Goal: Communication & Community: Answer question/provide support

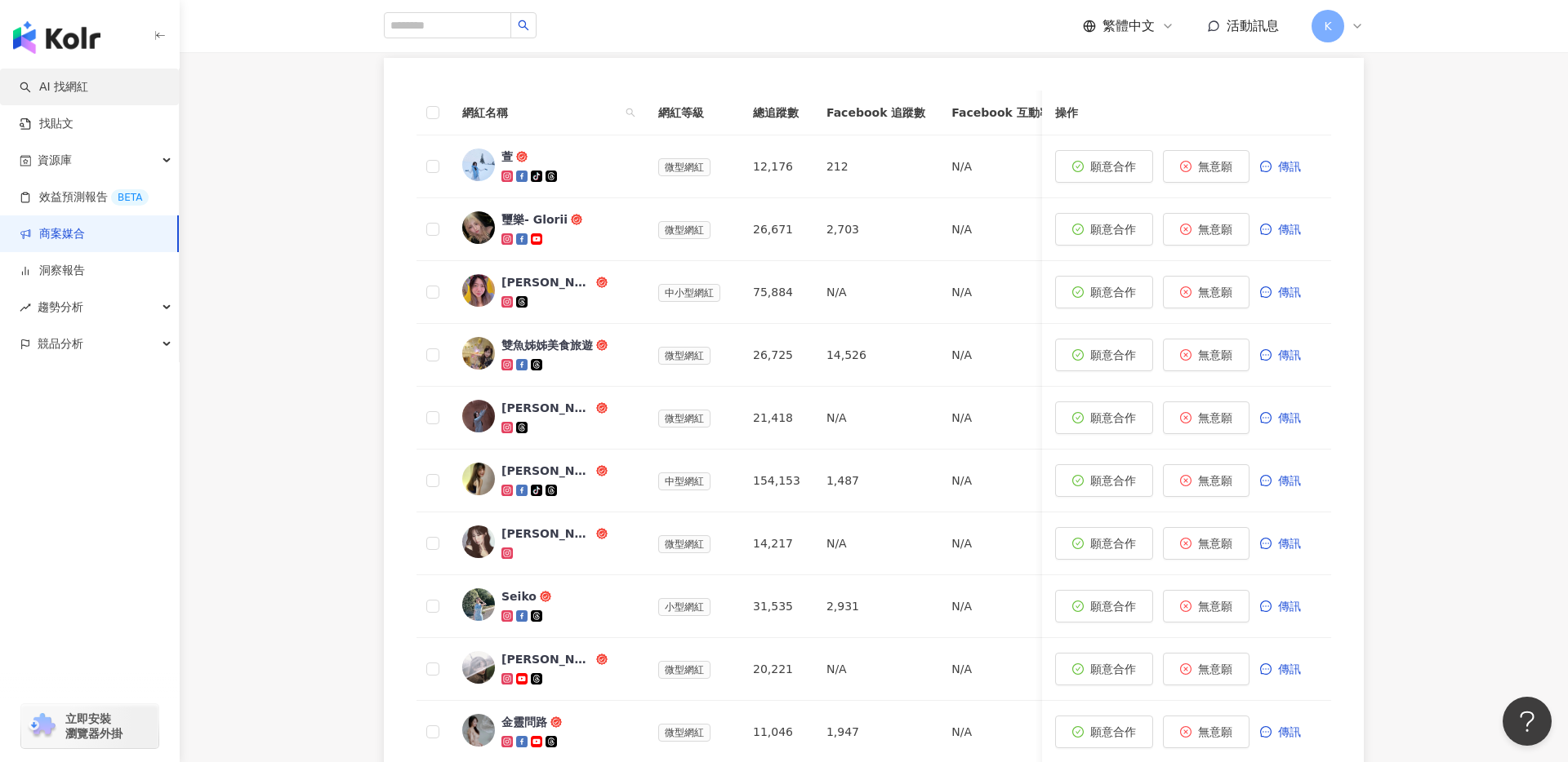
click at [88, 93] on link "AI 找網紅" at bounding box center [54, 87] width 69 height 16
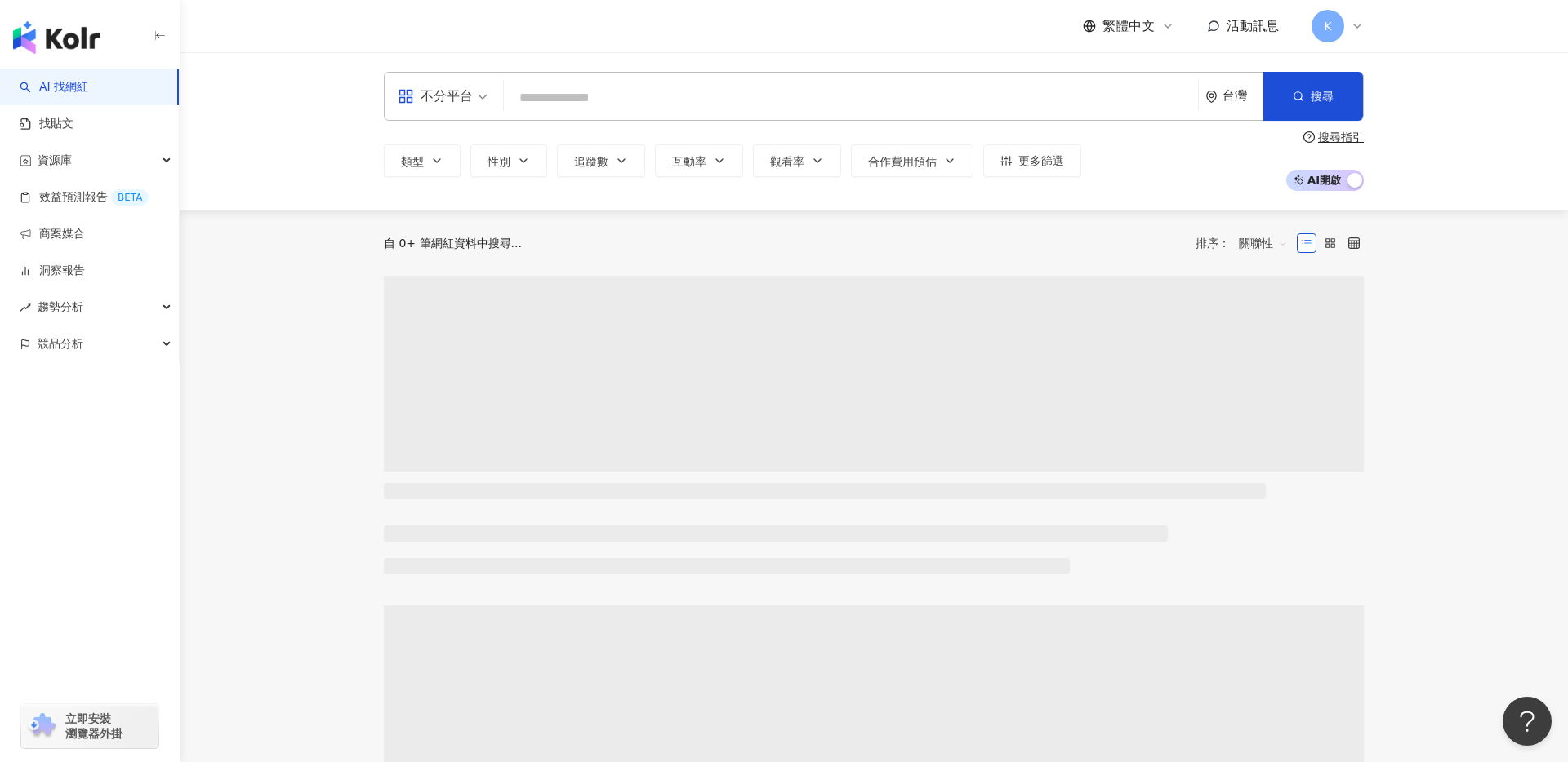
click at [583, 90] on input "search" at bounding box center [850, 98] width 681 height 31
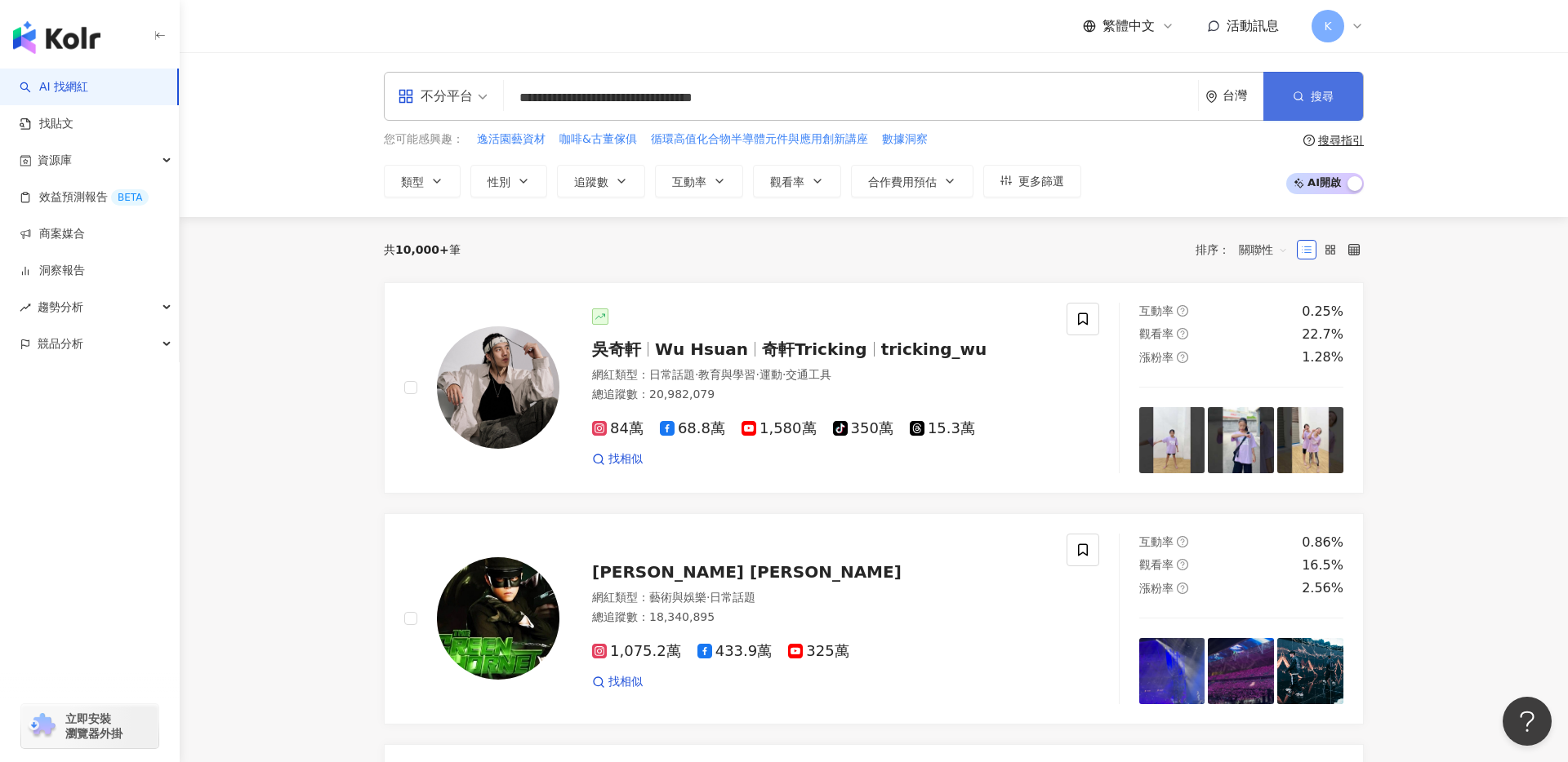
type input "**********"
click at [1333, 101] on span "搜尋" at bounding box center [1321, 96] width 23 height 13
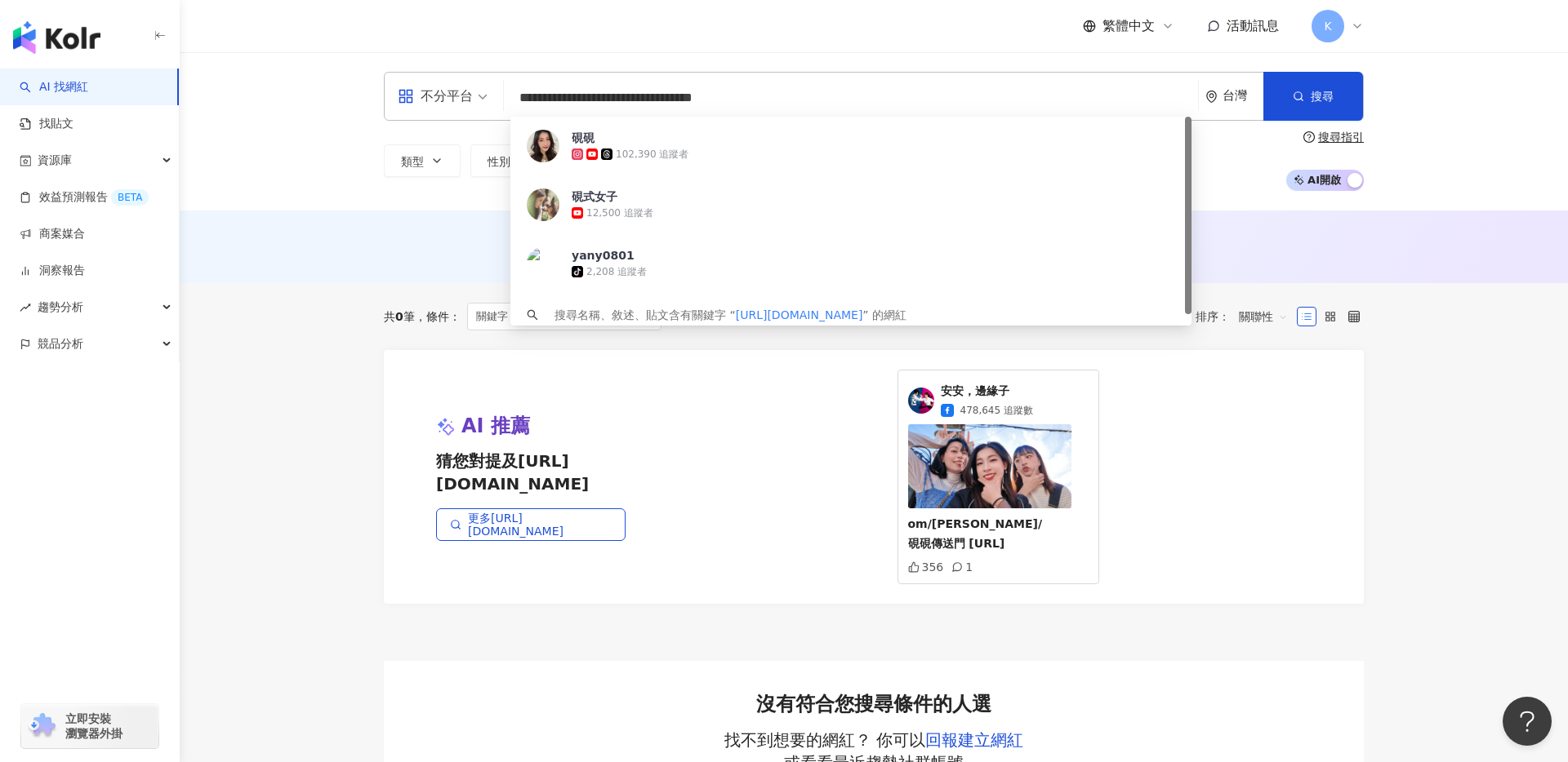
click at [776, 93] on input "**********" at bounding box center [850, 98] width 681 height 31
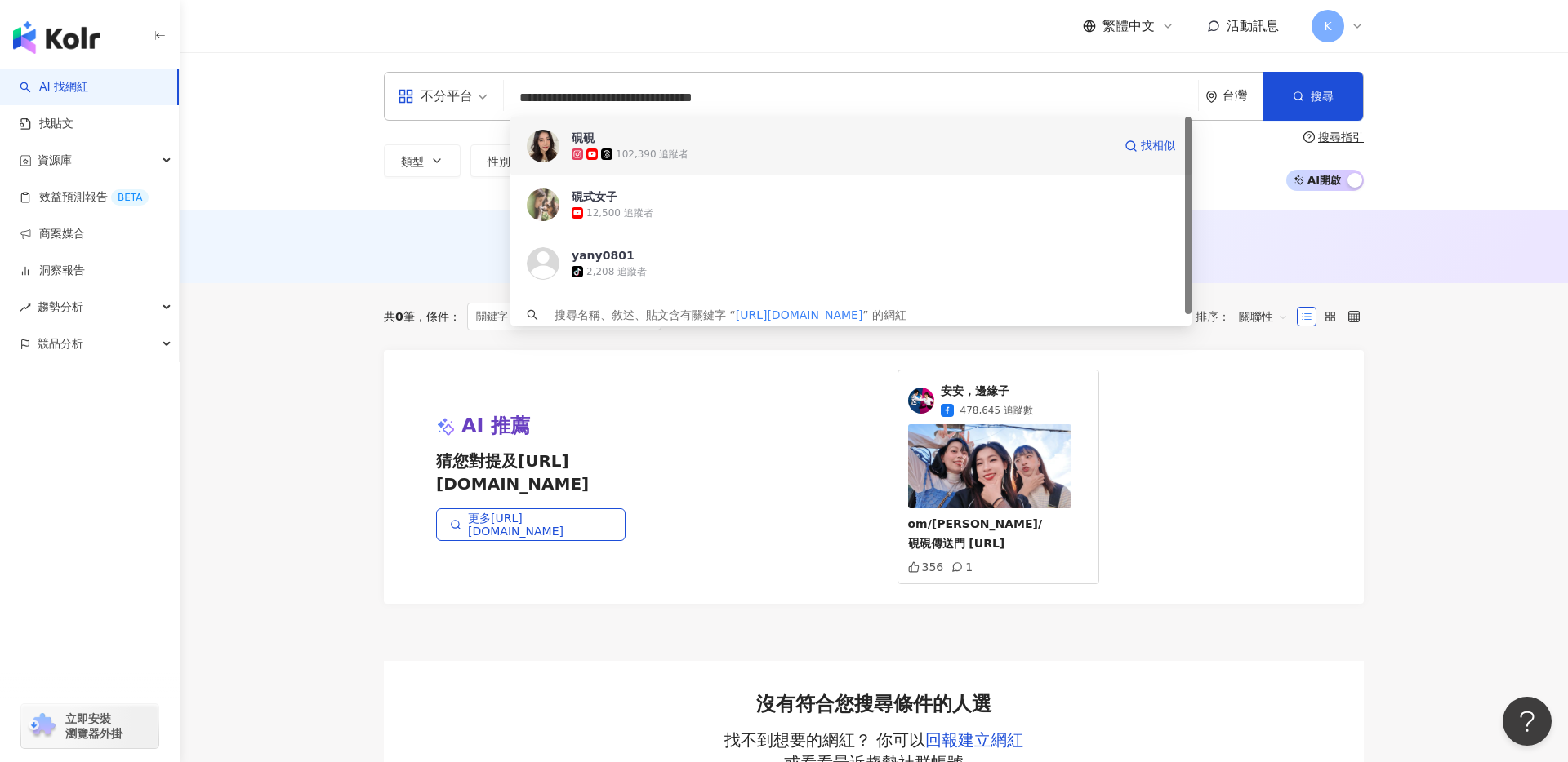
click at [768, 142] on span "硯硯" at bounding box center [842, 138] width 541 height 16
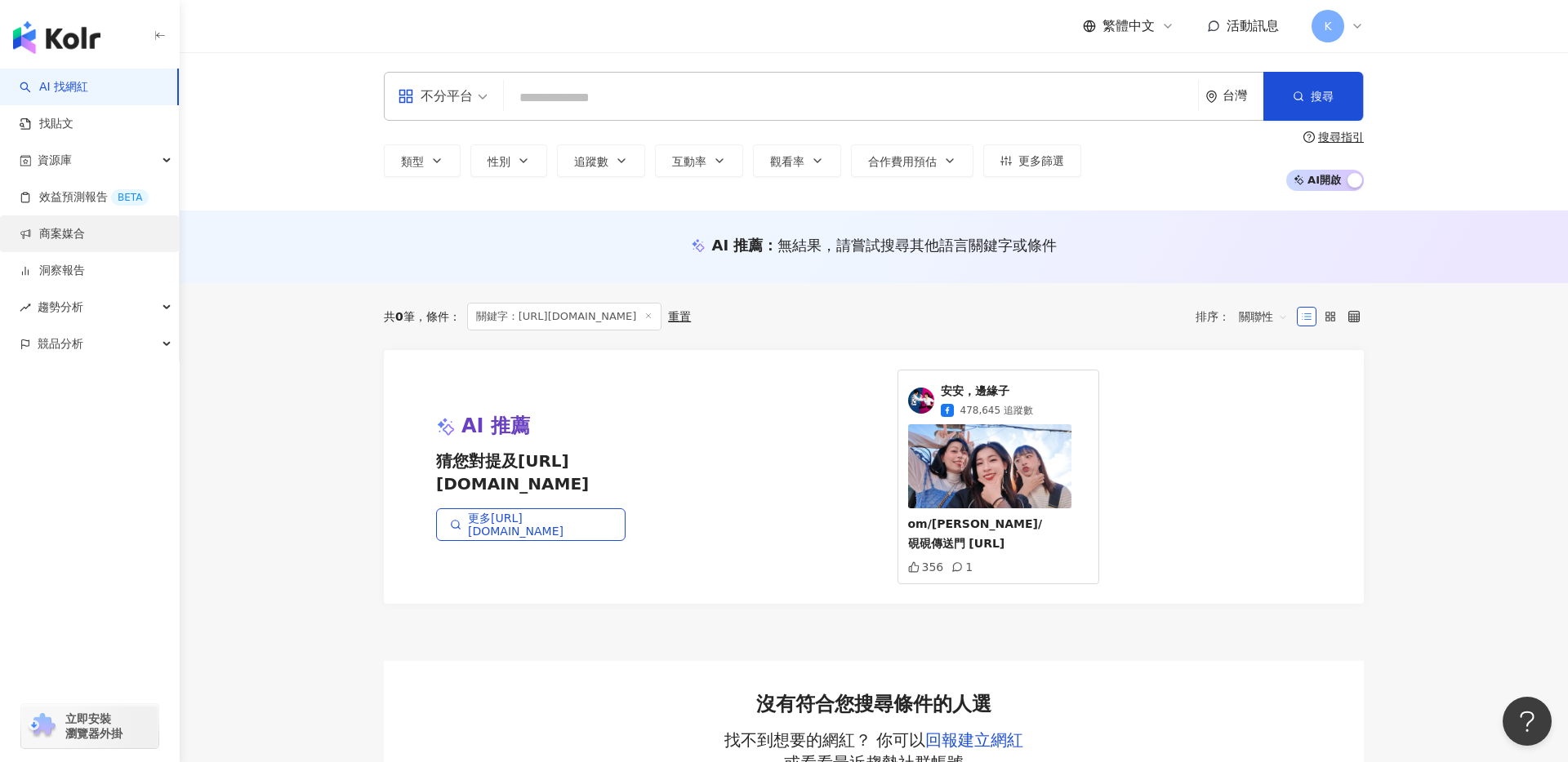
click at [85, 226] on link "商案媒合" at bounding box center [53, 234] width 65 height 16
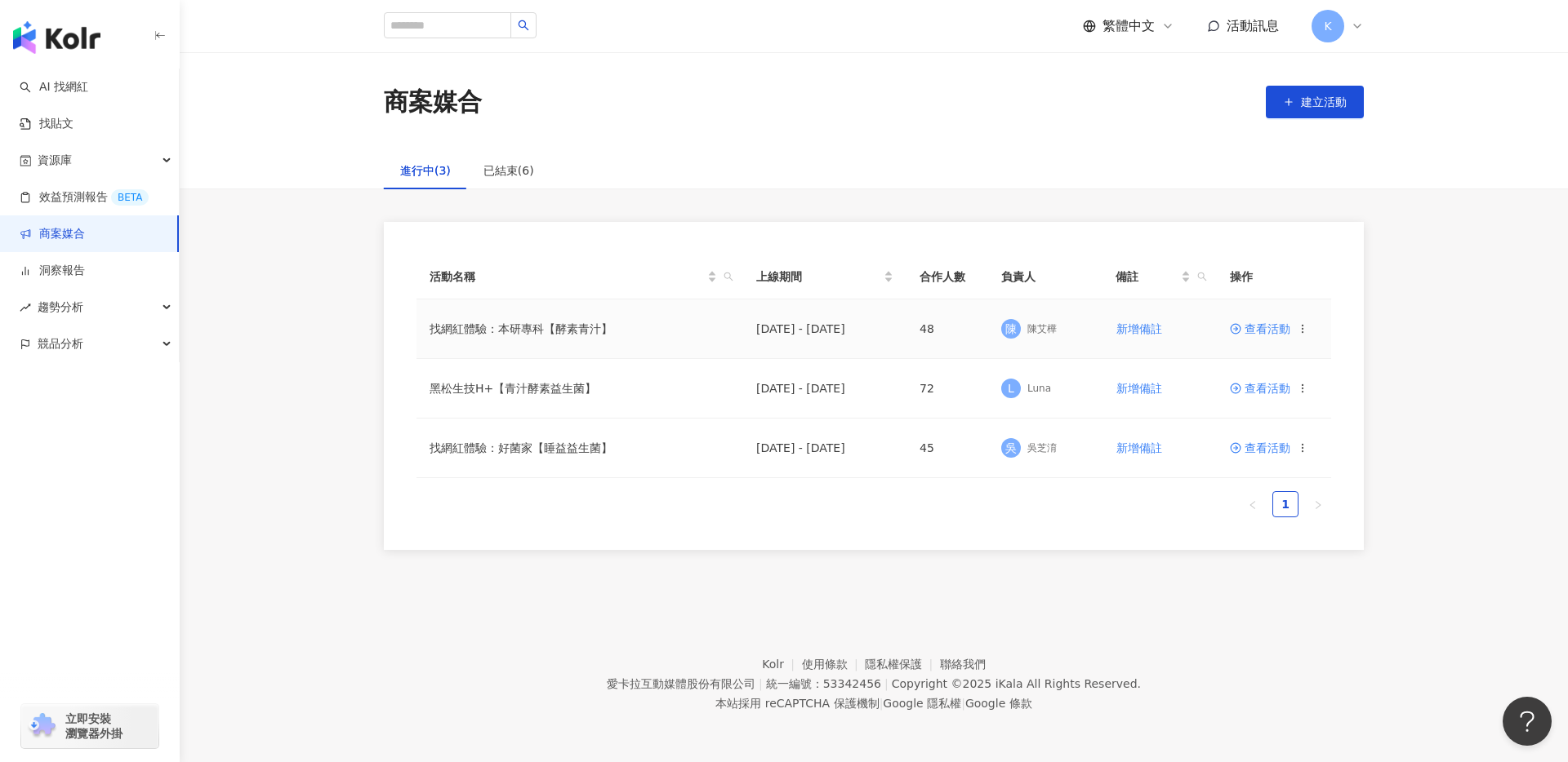
click at [1261, 327] on span "查看活動" at bounding box center [1259, 328] width 61 height 12
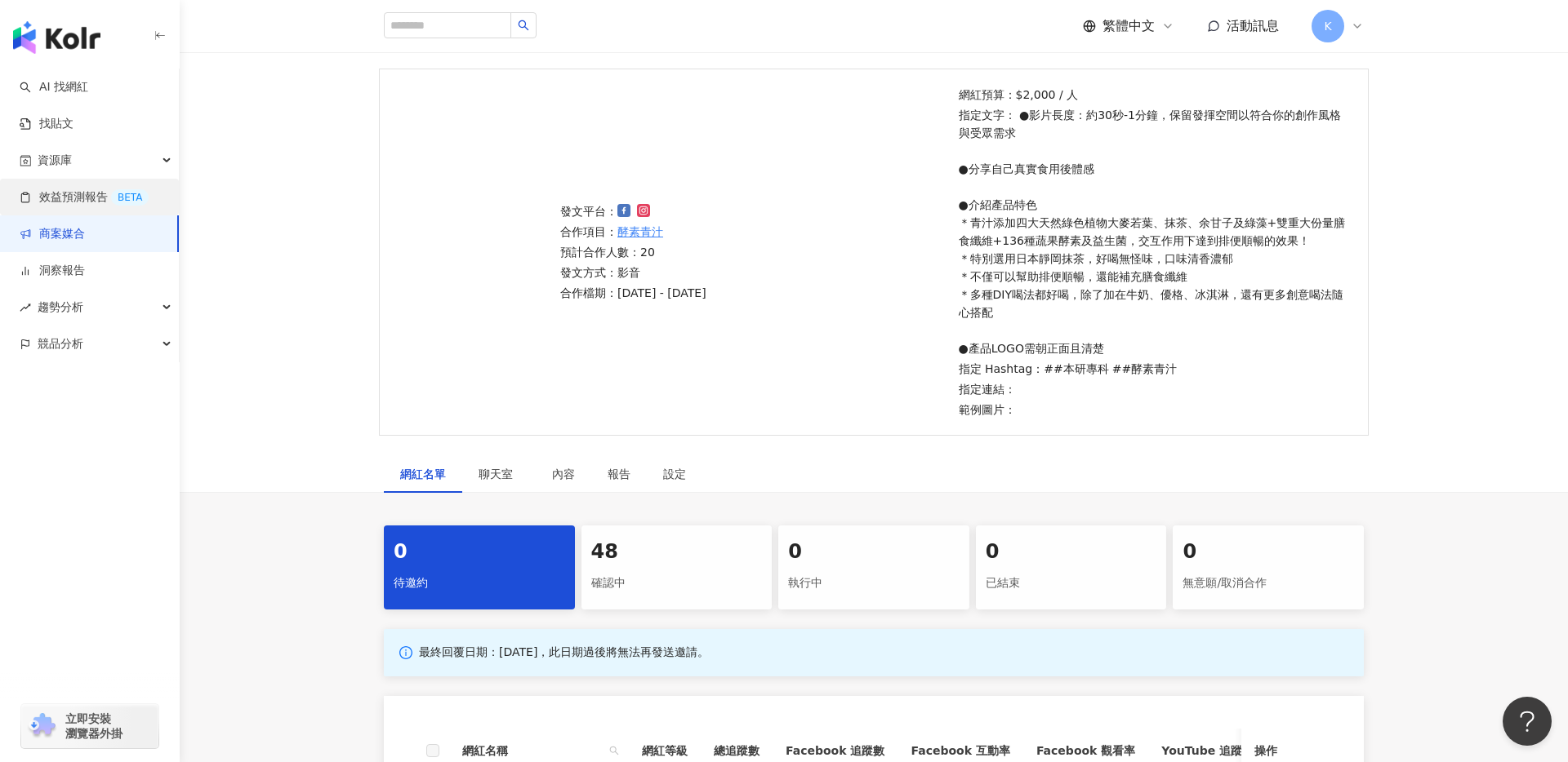
scroll to position [469, 0]
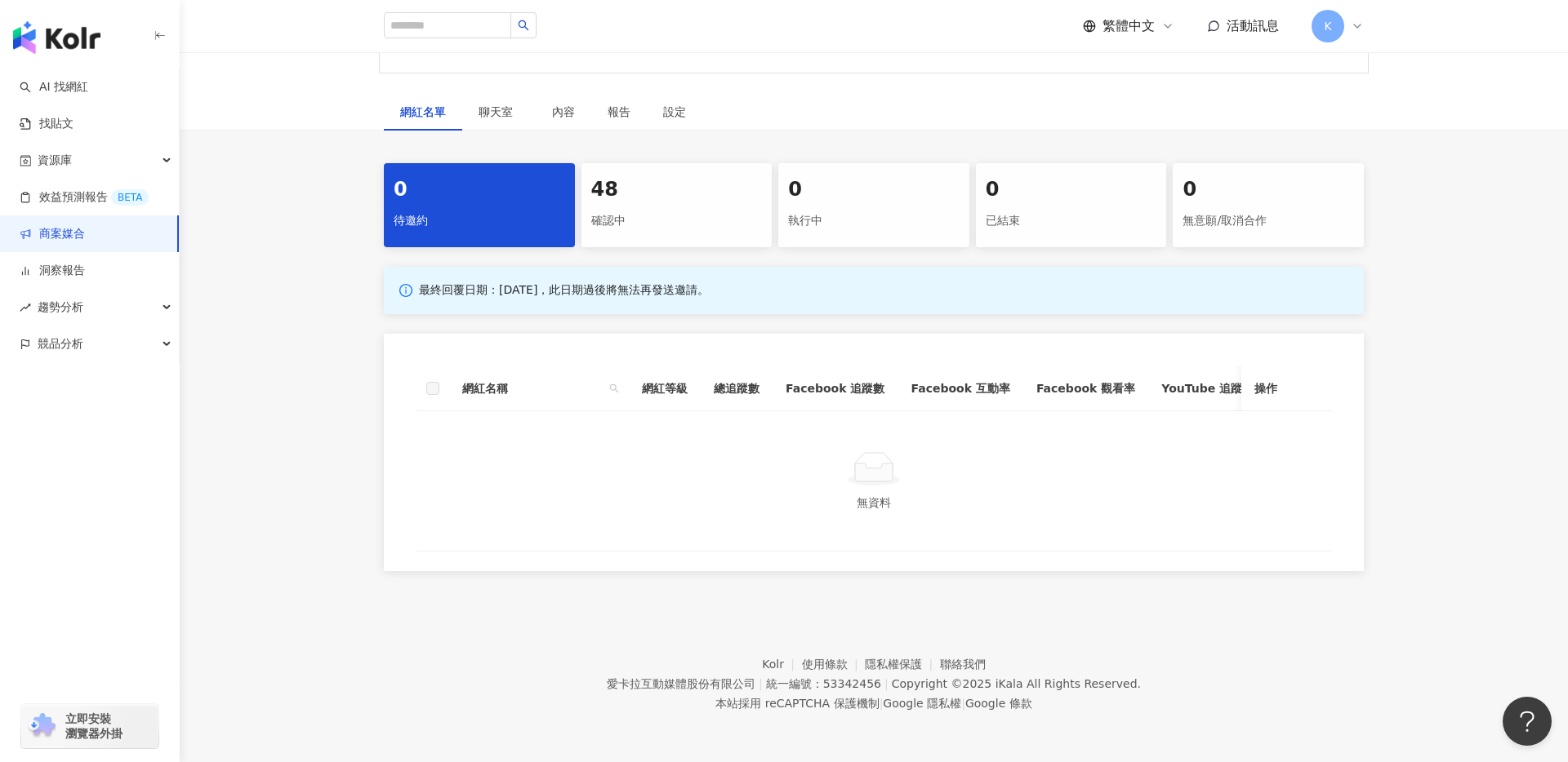
click at [639, 184] on div "48" at bounding box center [677, 190] width 172 height 28
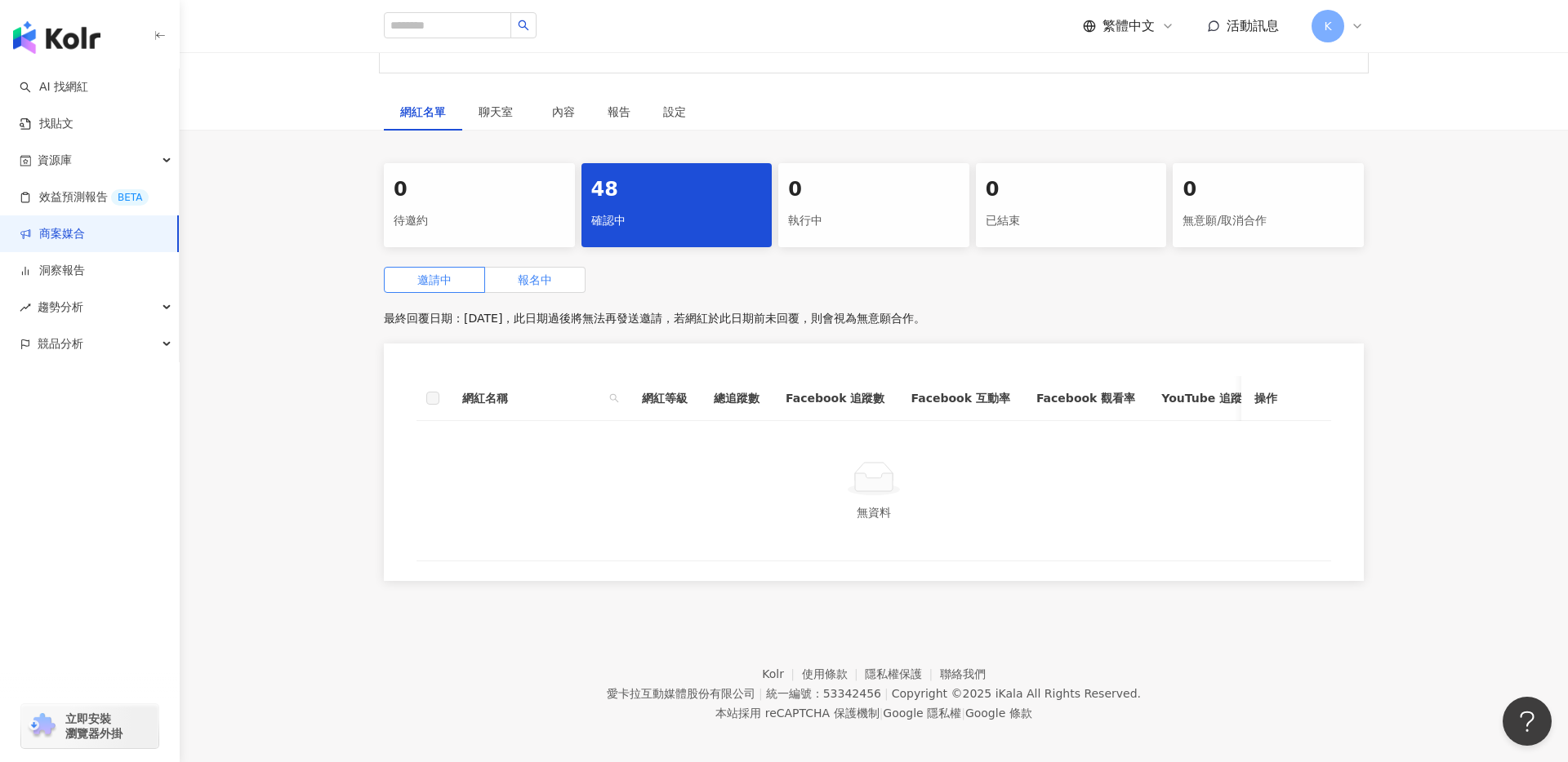
click at [552, 288] on label "報名中" at bounding box center [535, 279] width 101 height 26
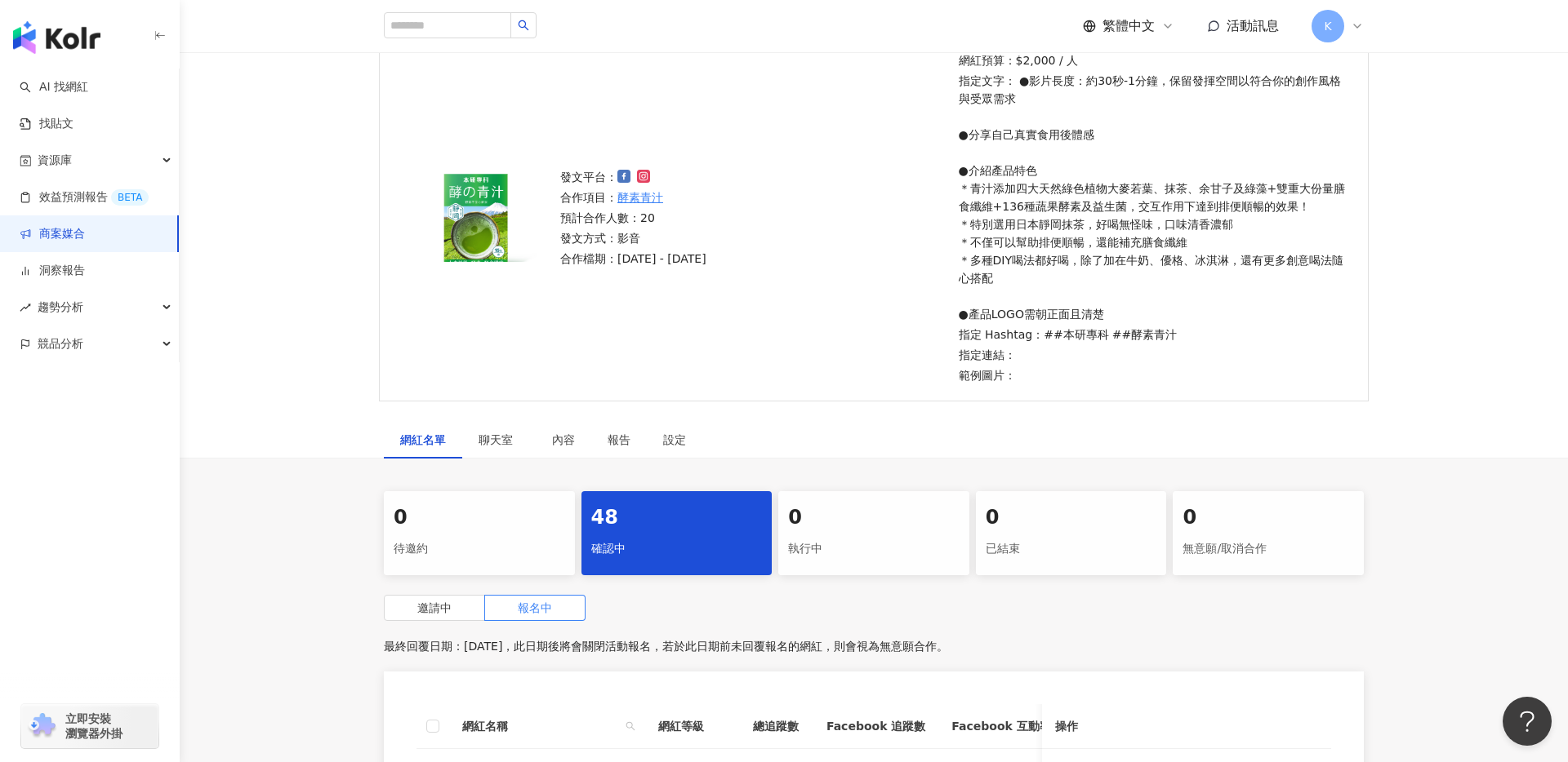
scroll to position [148, 0]
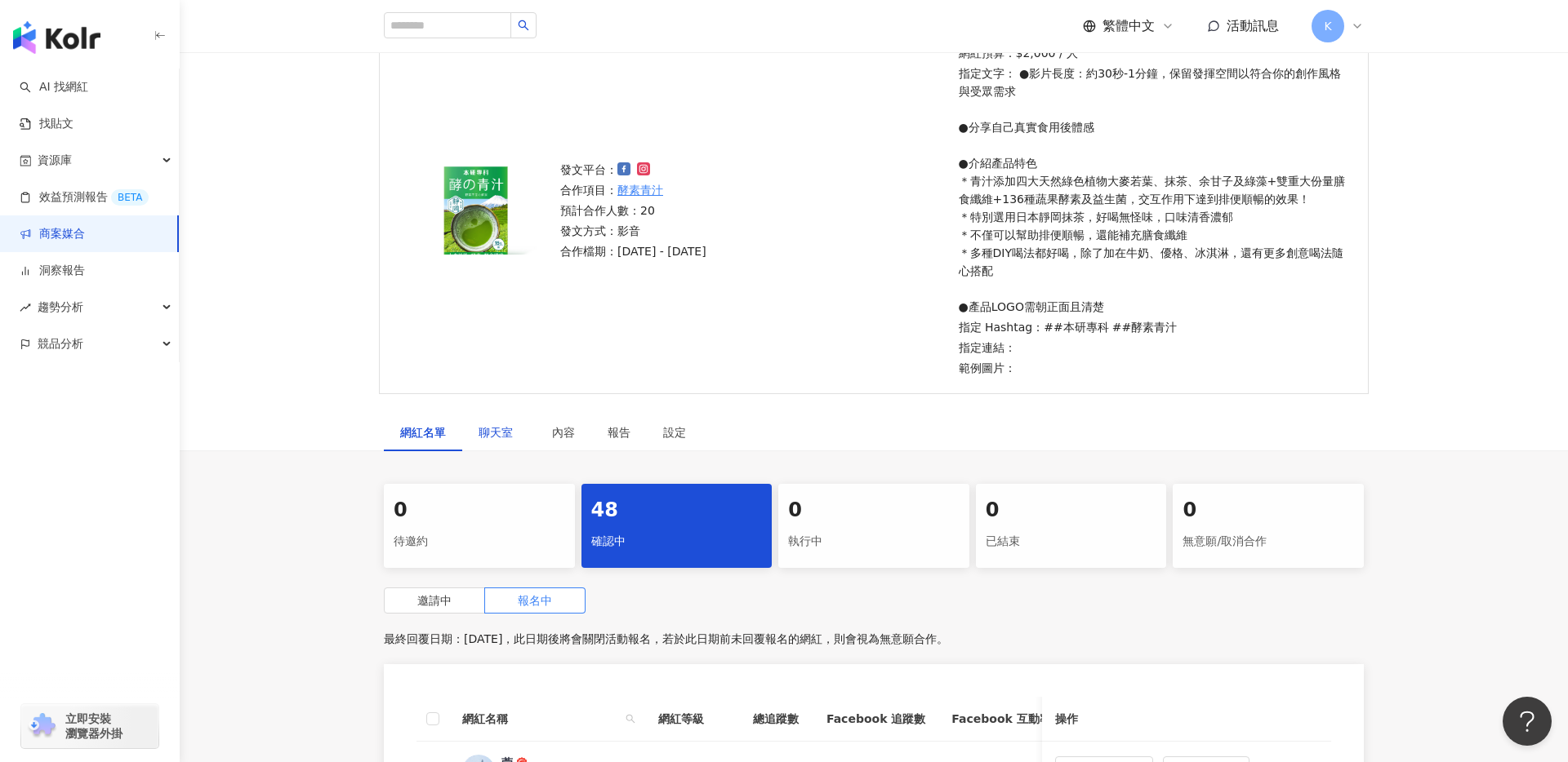
click at [514, 436] on span "聊天室" at bounding box center [498, 433] width 41 height 12
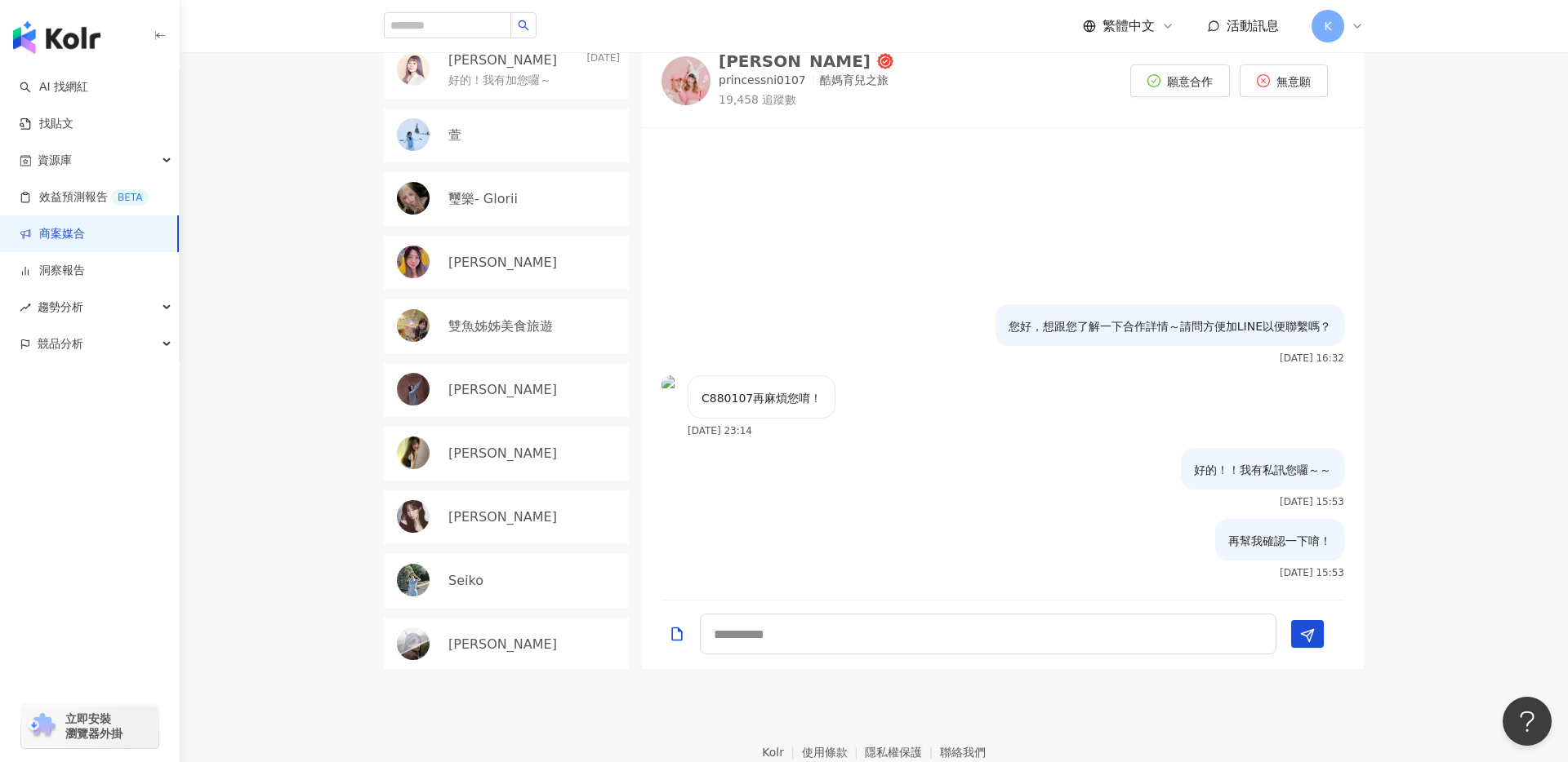
scroll to position [623, 0]
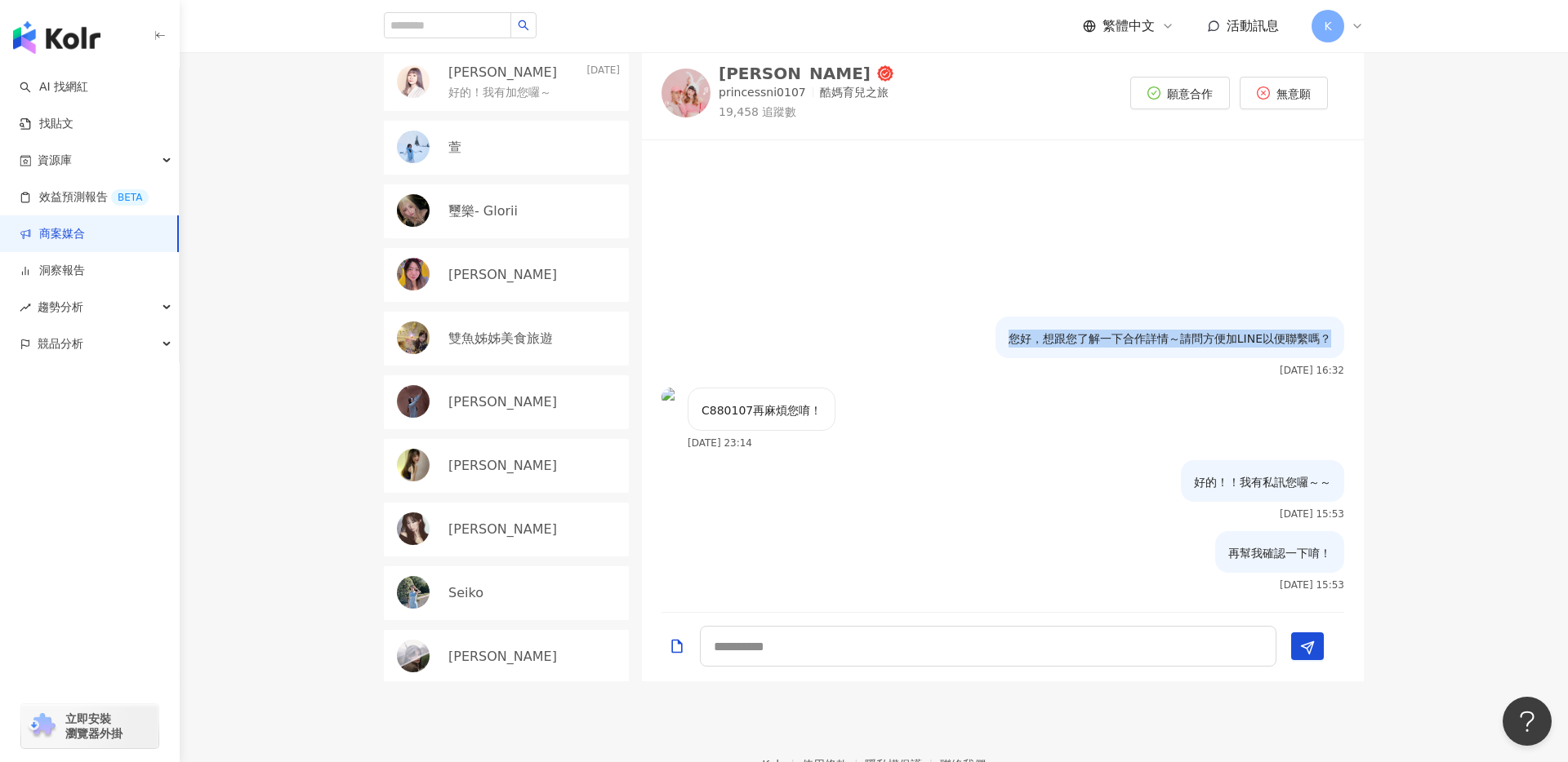
drag, startPoint x: 1008, startPoint y: 341, endPoint x: 1396, endPoint y: 336, distance: 388.0
click at [1397, 336] on div "目前狀態 : 48 人確認中、0 人執行中、0 人已結束、0 人無意願/取消合作 水妮 2025/7/18 再幫我確認一下唷！ 雙下巴女孩Claire❤｜美食…" at bounding box center [874, 345] width 1388 height 672
copy p "您好，想跟您了解一下合作詳情～請問方便加LINE以便聯繫嗎？"
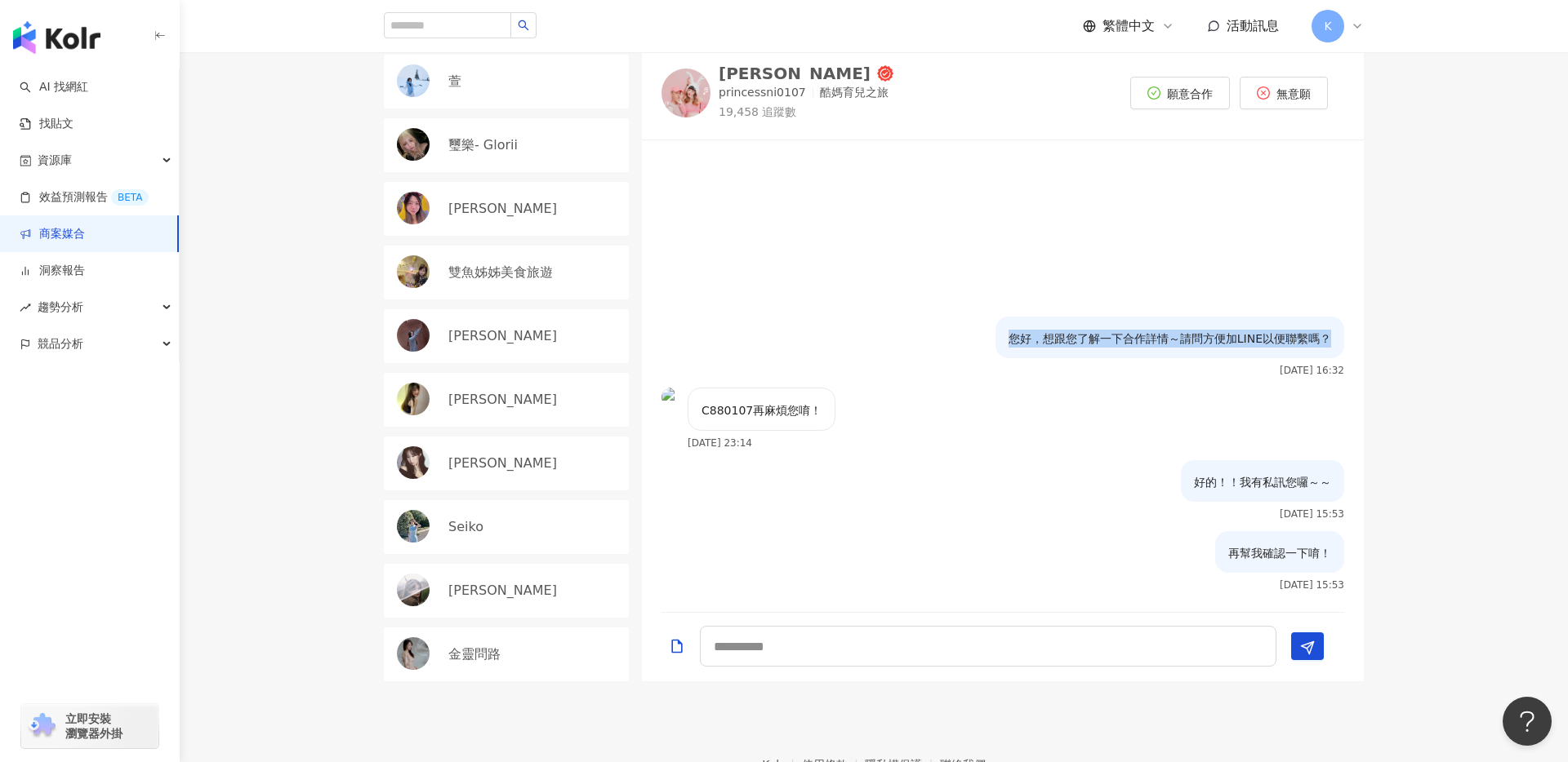
scroll to position [270, 0]
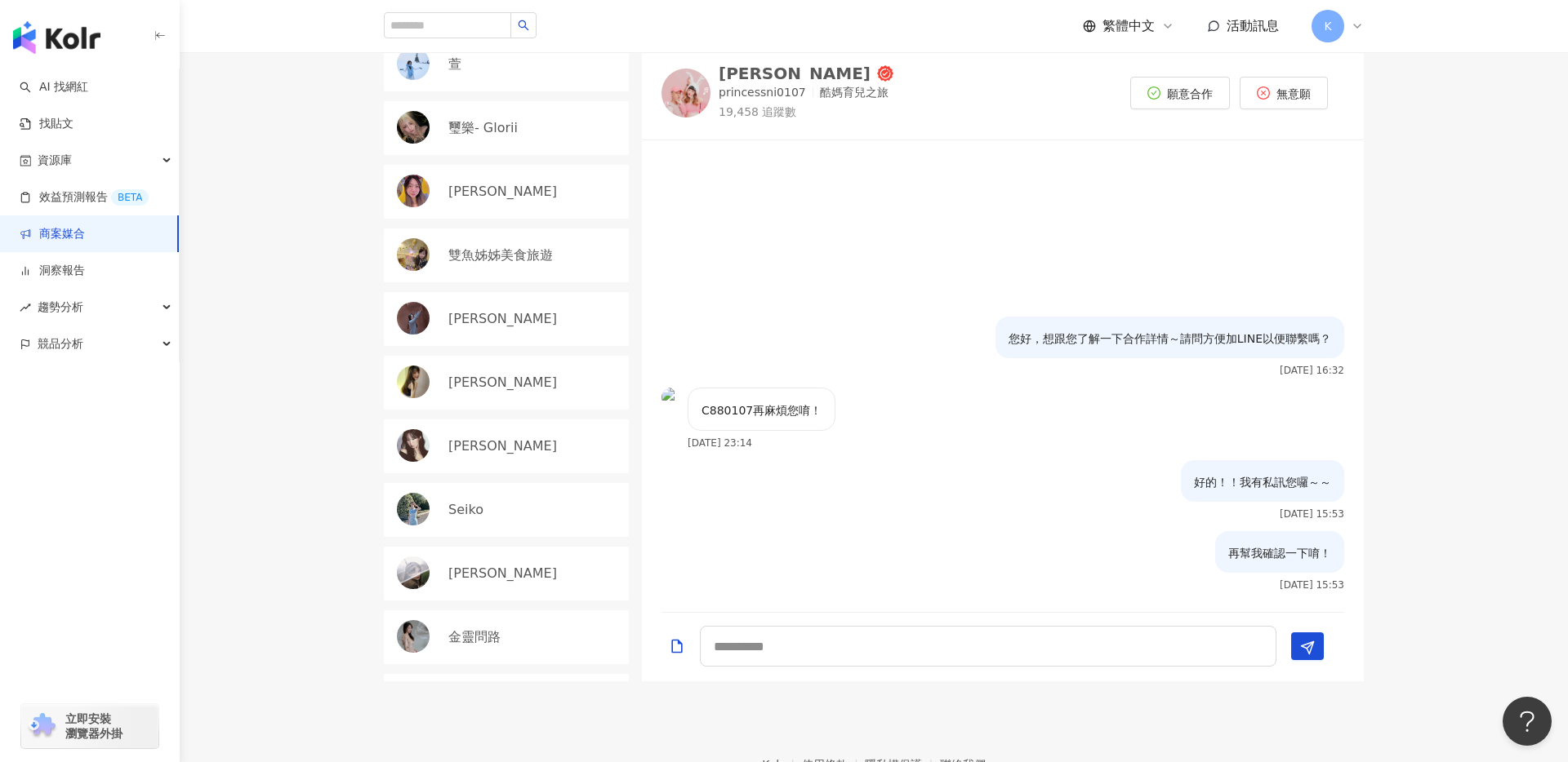
click at [573, 502] on div "Seiko" at bounding box center [534, 511] width 172 height 18
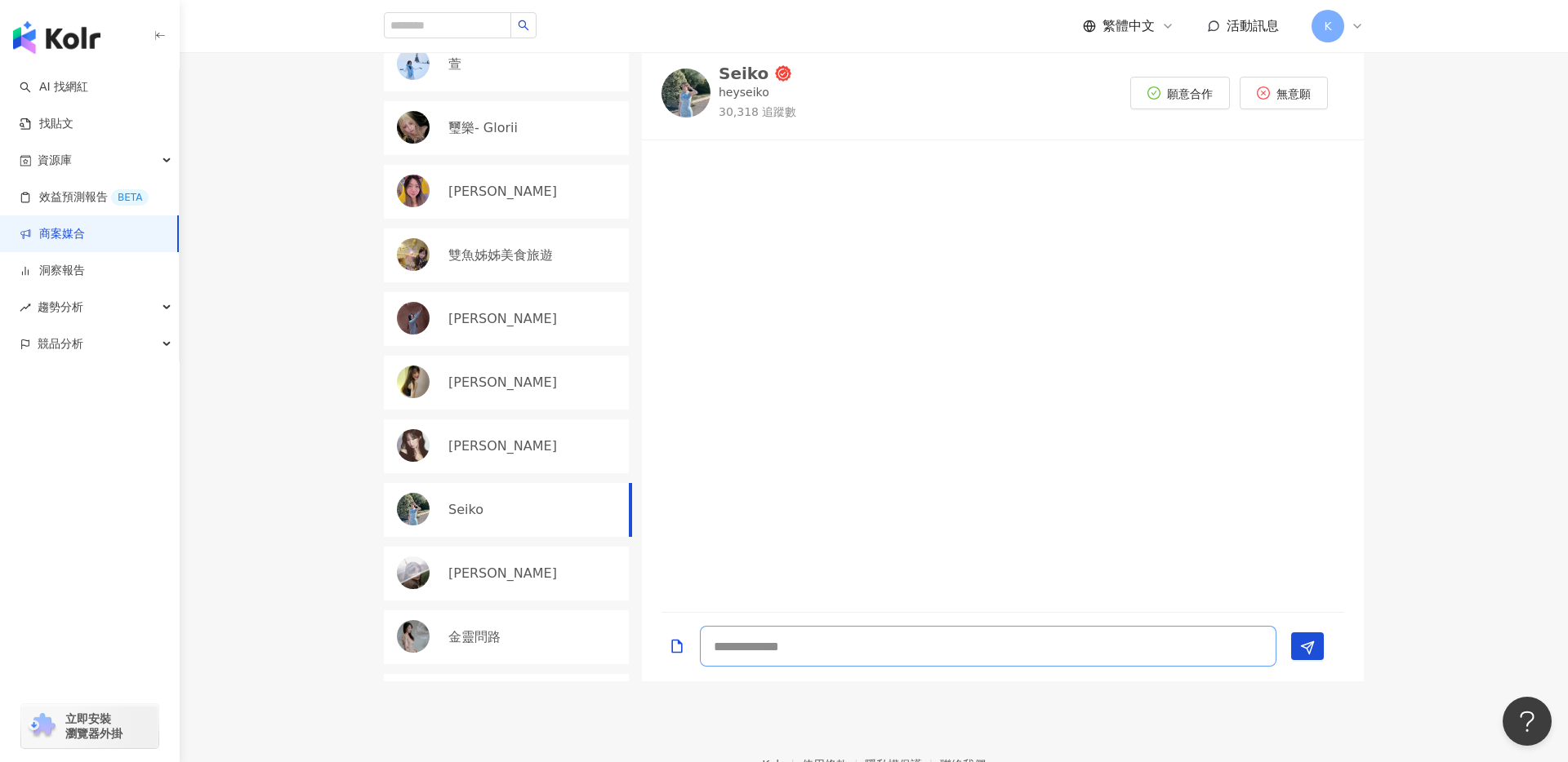
click at [819, 649] on textarea at bounding box center [987, 646] width 576 height 41
paste textarea "**********"
type textarea "**********"
click at [549, 318] on div "yu芷妤" at bounding box center [534, 319] width 172 height 18
click at [854, 640] on textarea at bounding box center [987, 646] width 576 height 41
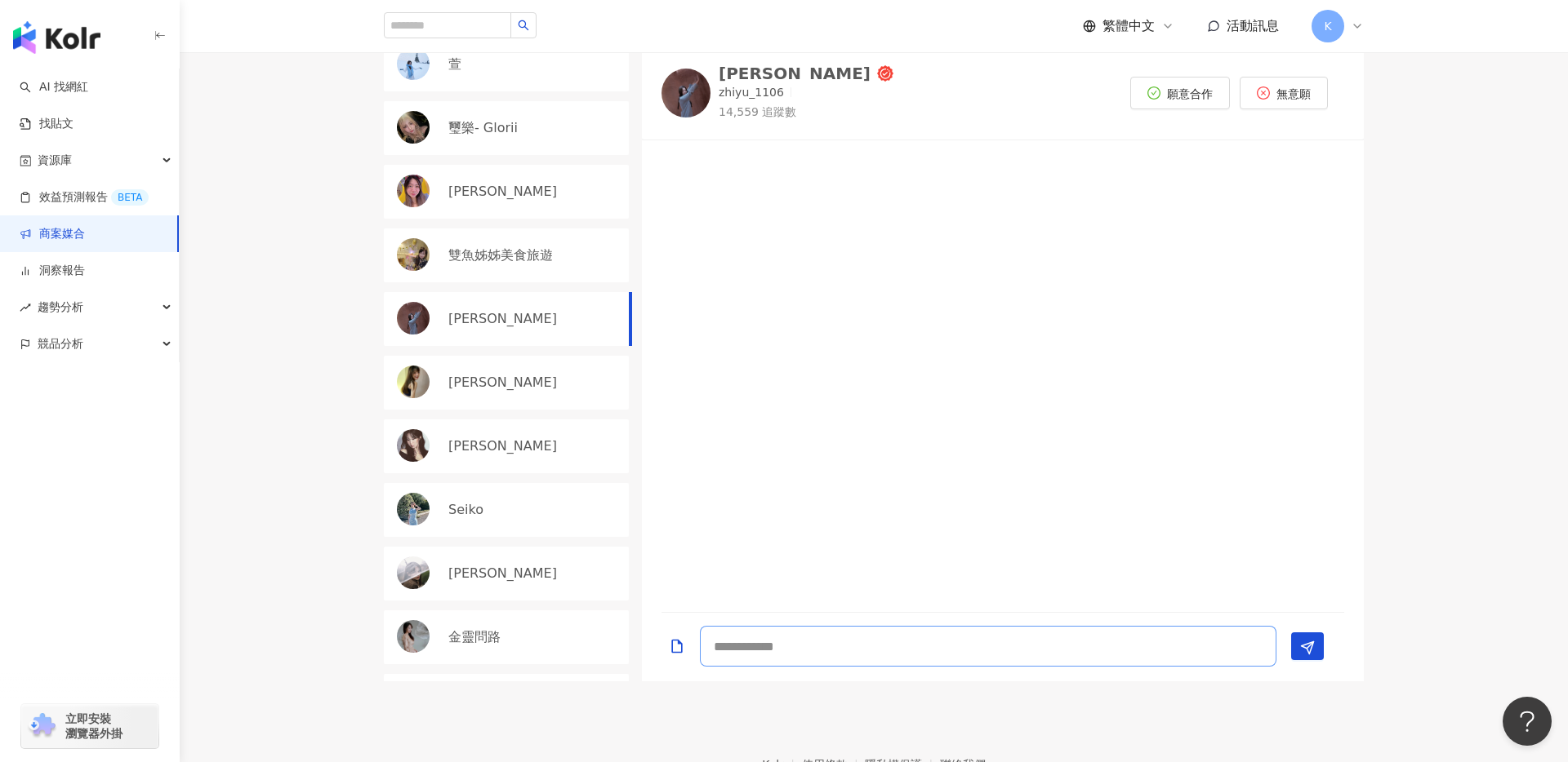
paste textarea "**********"
type textarea "**********"
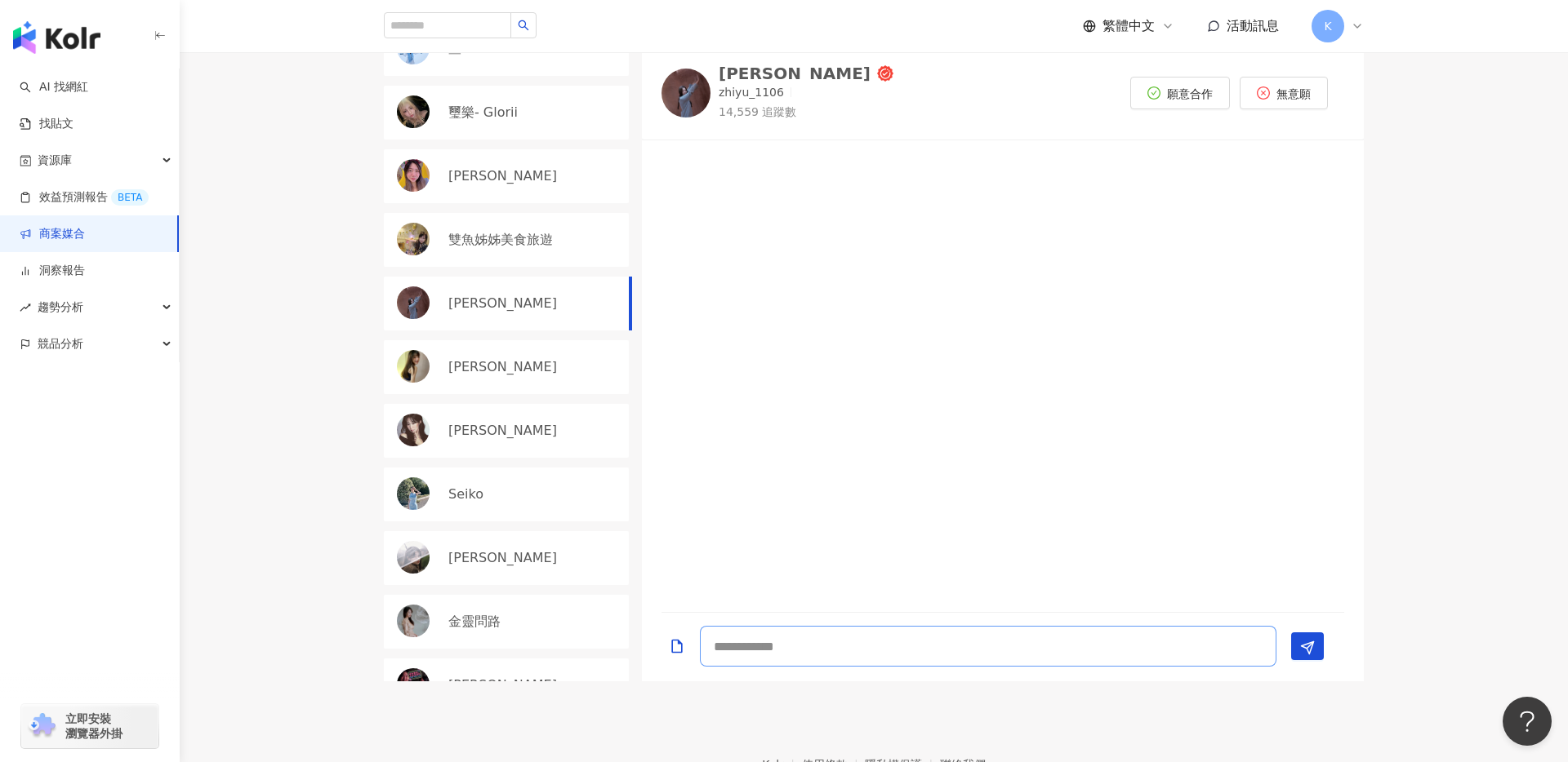
scroll to position [287, 0]
click at [533, 551] on div "趙☁️" at bounding box center [534, 558] width 172 height 18
click at [577, 549] on div "趙☁️" at bounding box center [534, 558] width 172 height 18
click at [791, 632] on textarea at bounding box center [987, 646] width 576 height 41
paste textarea "**********"
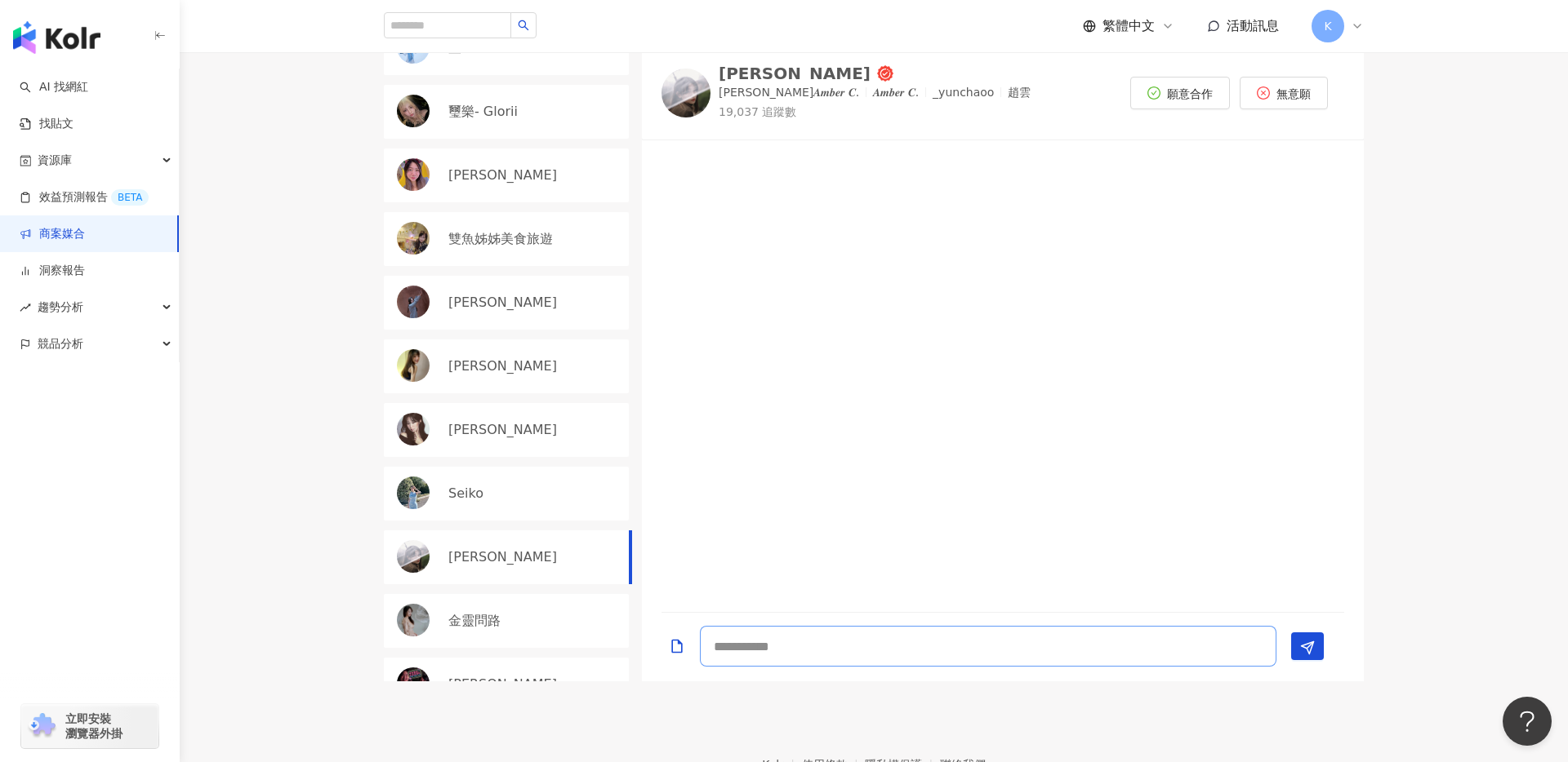
type textarea "**********"
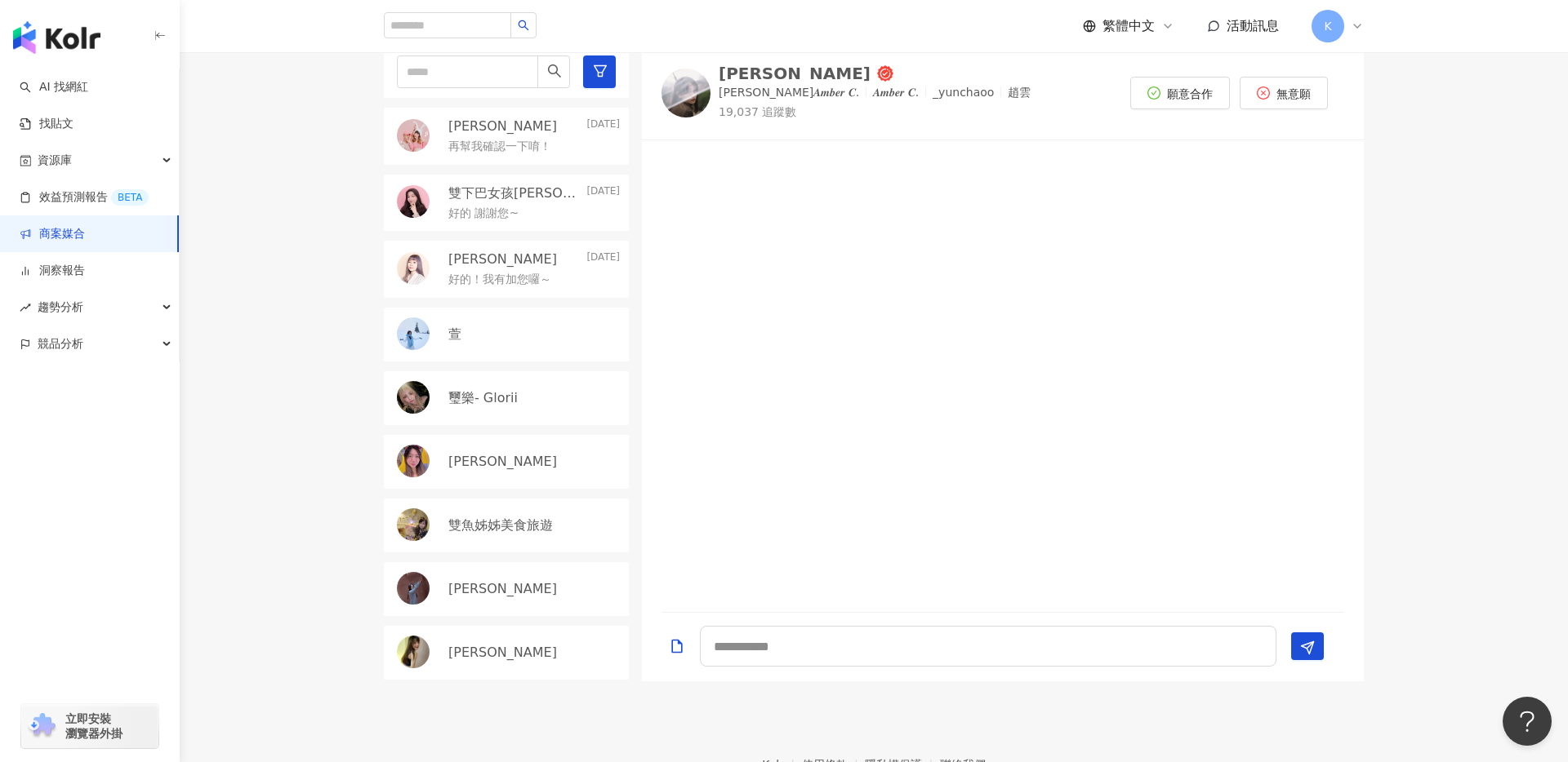
click at [239, 267] on div "目前狀態 : 48 人確認中、0 人執行中、0 人已結束、0 人無意願/取消合作 水妮 2025/7/18 再幫我確認一下唷！ 雙下巴女孩Claire❤｜美食…" at bounding box center [874, 345] width 1388 height 672
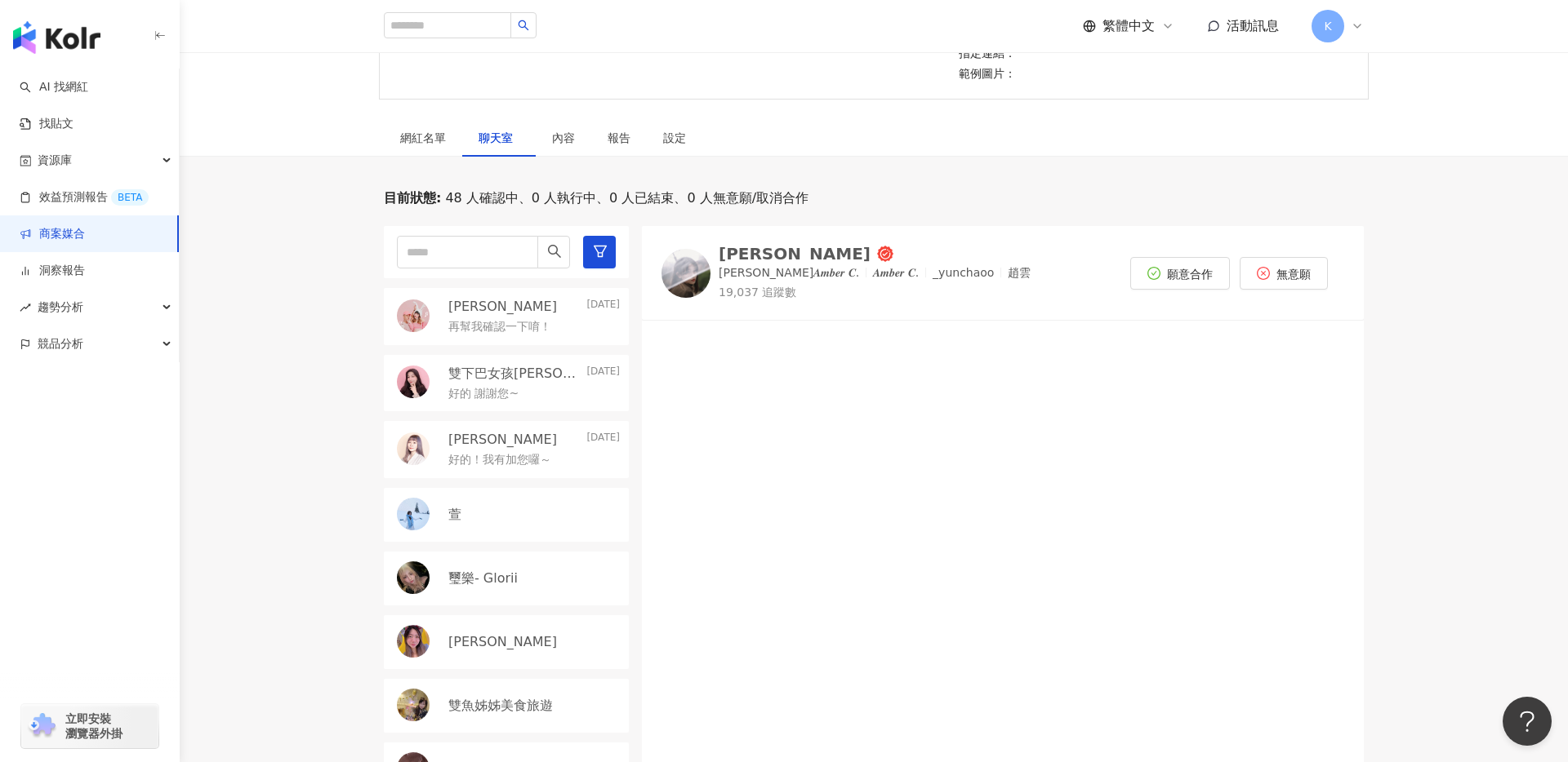
scroll to position [298, 0]
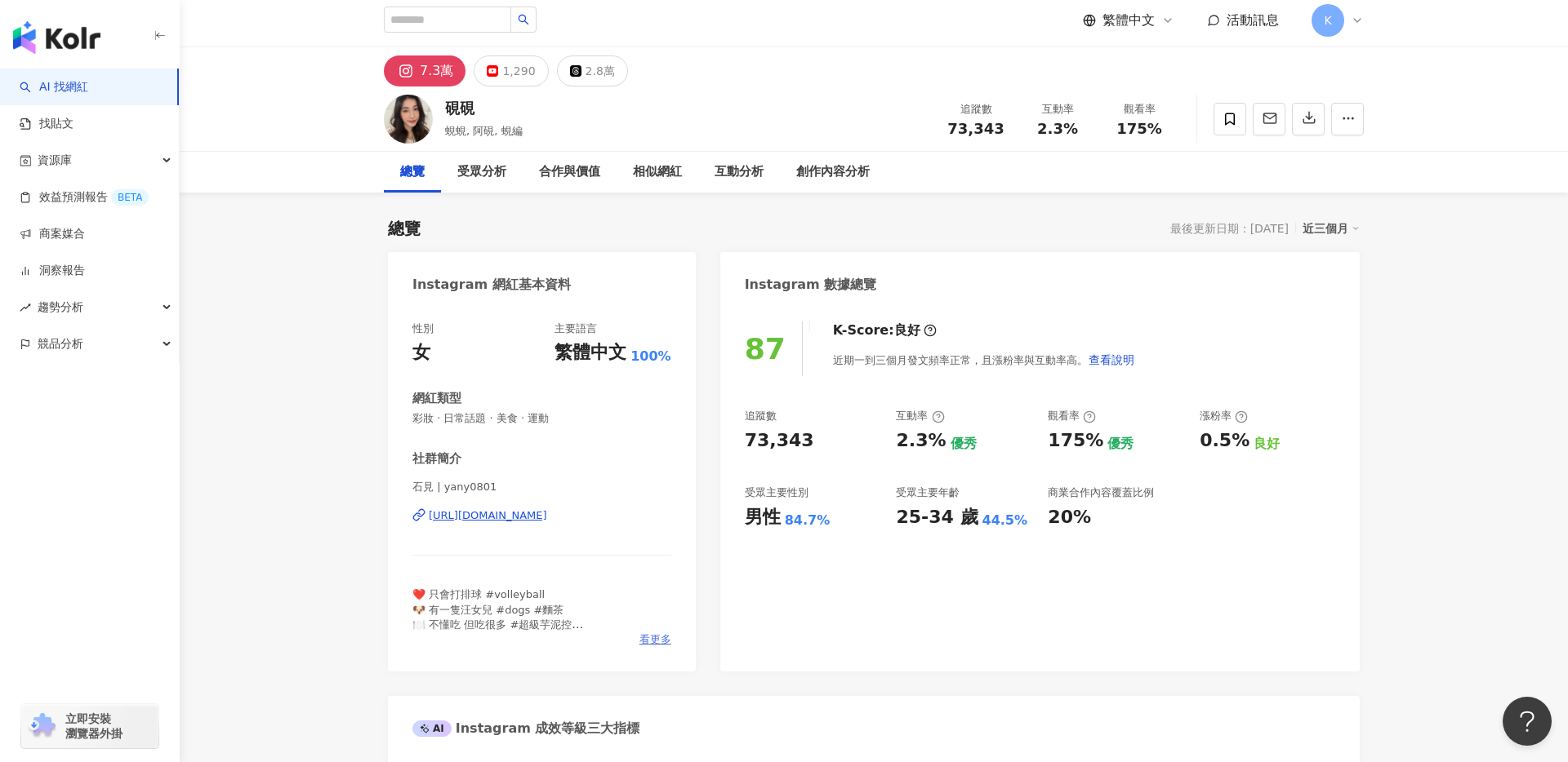
click at [653, 647] on span "看更多" at bounding box center [655, 640] width 32 height 15
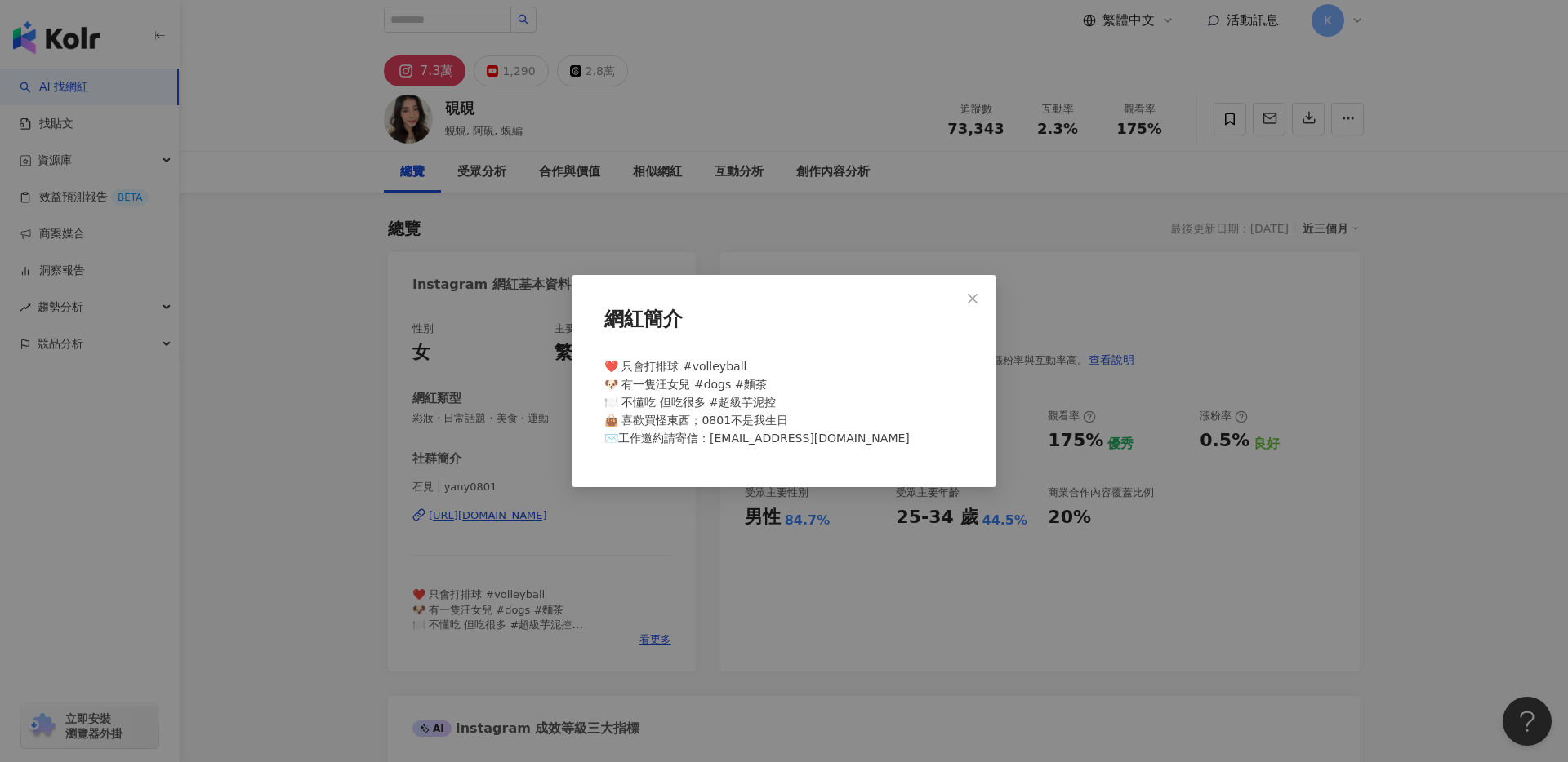
click at [845, 613] on div "網紅簡介 ❤️ 只會打排球 #volleyball 🐶 有一隻汪女兒 #dogs #麵茶 🍽️ 不懂吃 但吃很多 #超級芋泥控 👜 喜歡買怪東西；0801不是…" at bounding box center [784, 381] width 1568 height 762
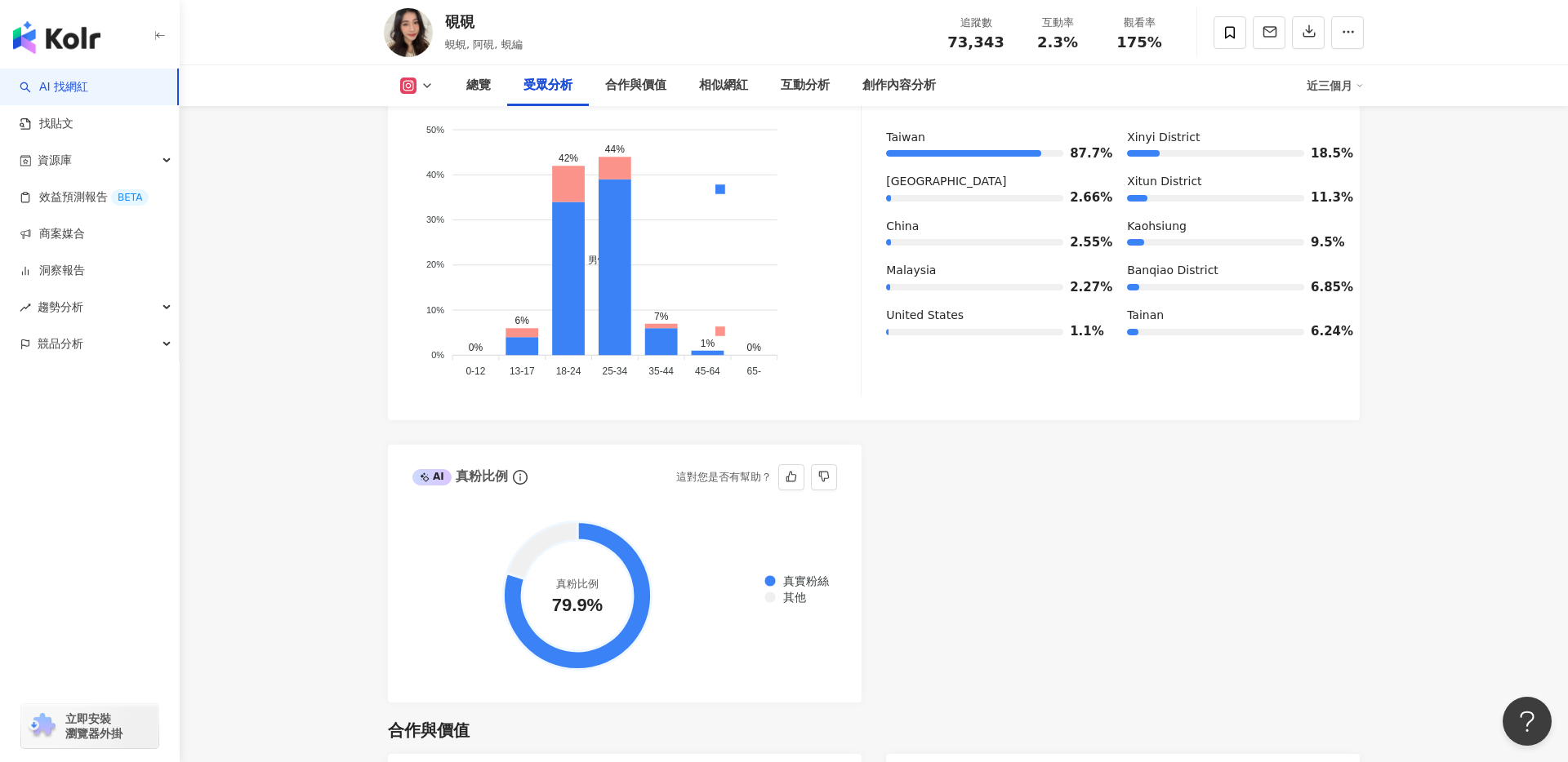
scroll to position [1640, 0]
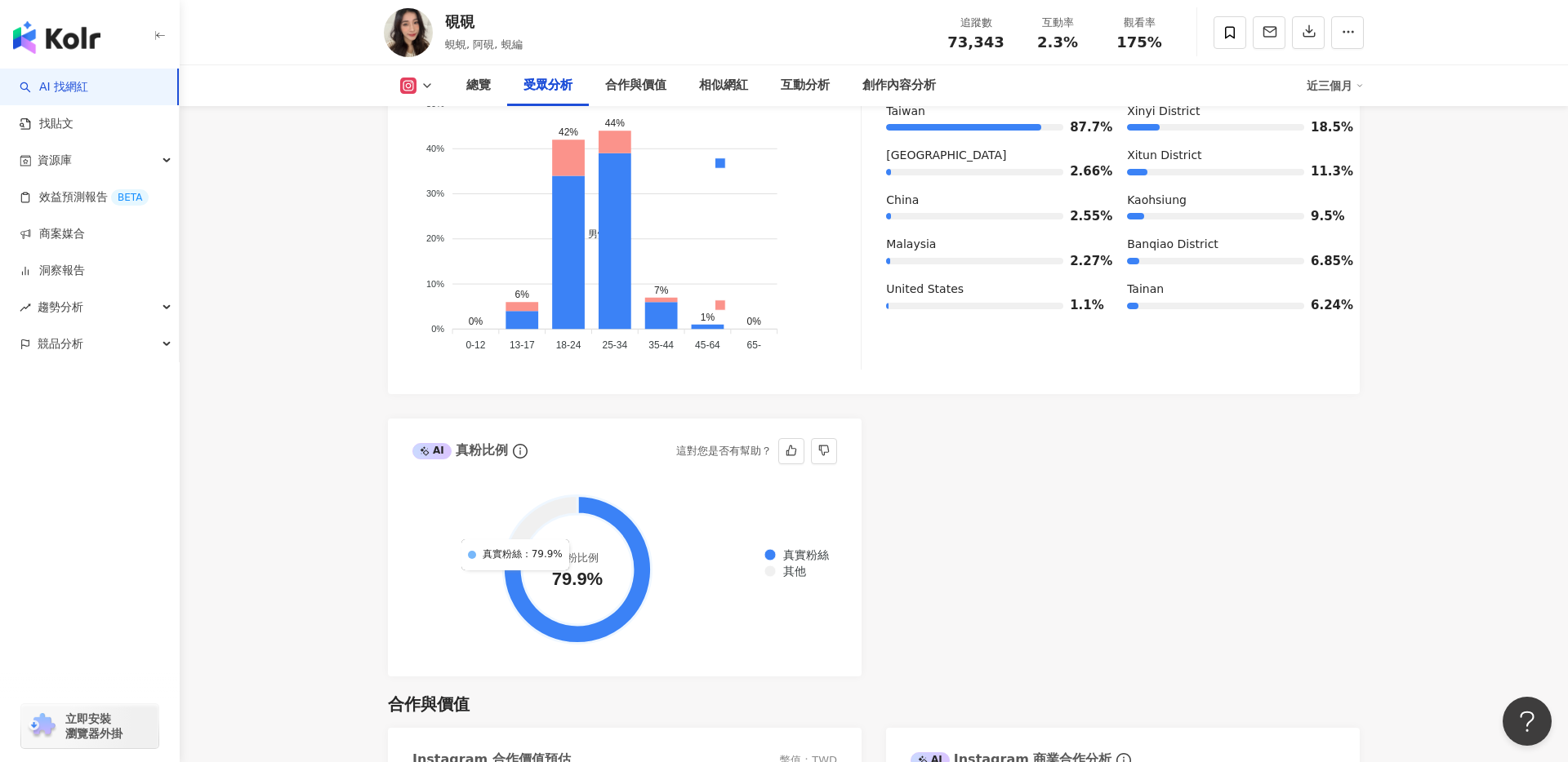
drag, startPoint x: 602, startPoint y: 579, endPoint x: 512, endPoint y: 578, distance: 90.0
click at [512, 578] on g at bounding box center [576, 569] width 148 height 148
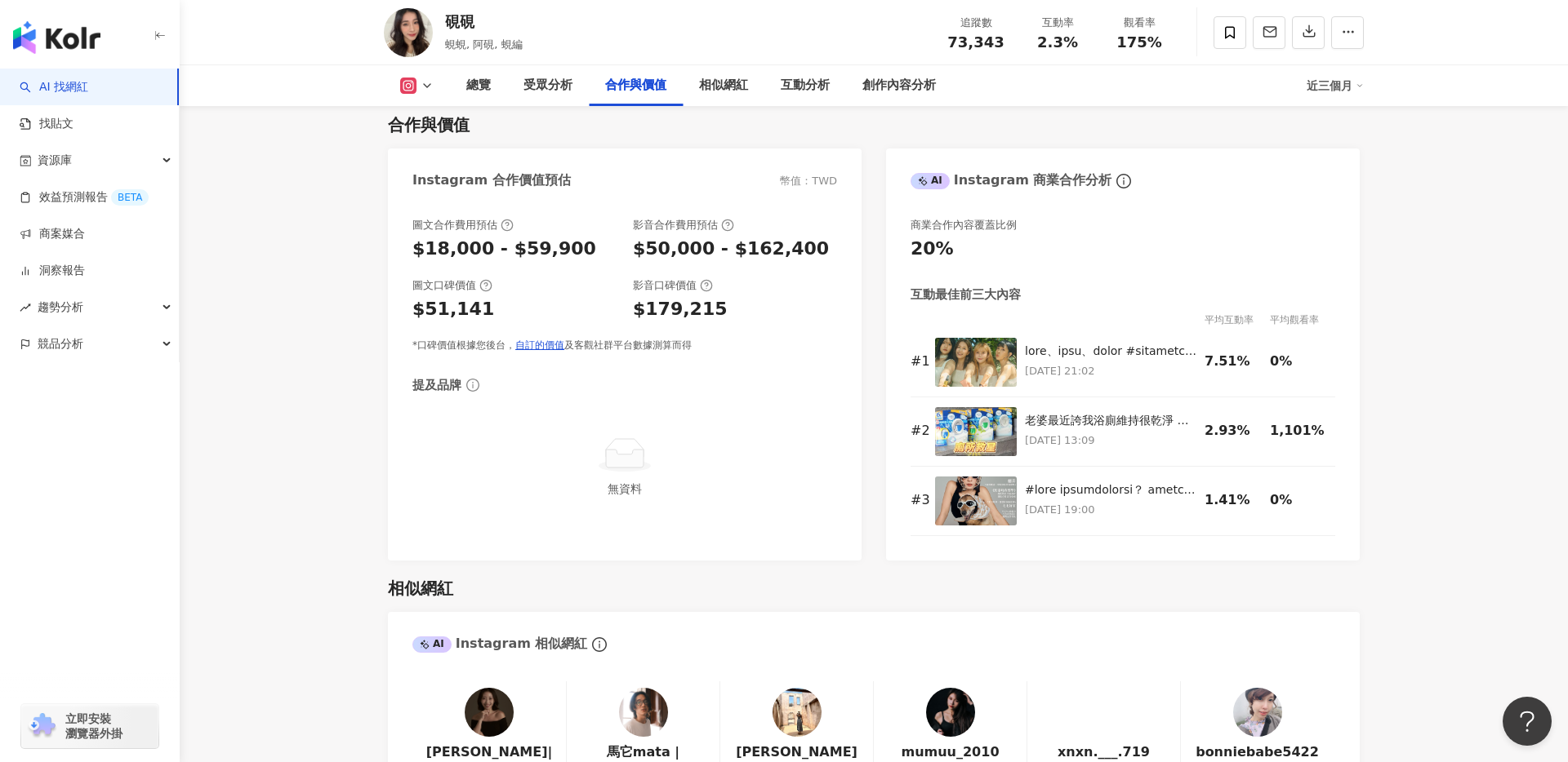
scroll to position [2221, 0]
click at [999, 364] on img at bounding box center [975, 362] width 82 height 49
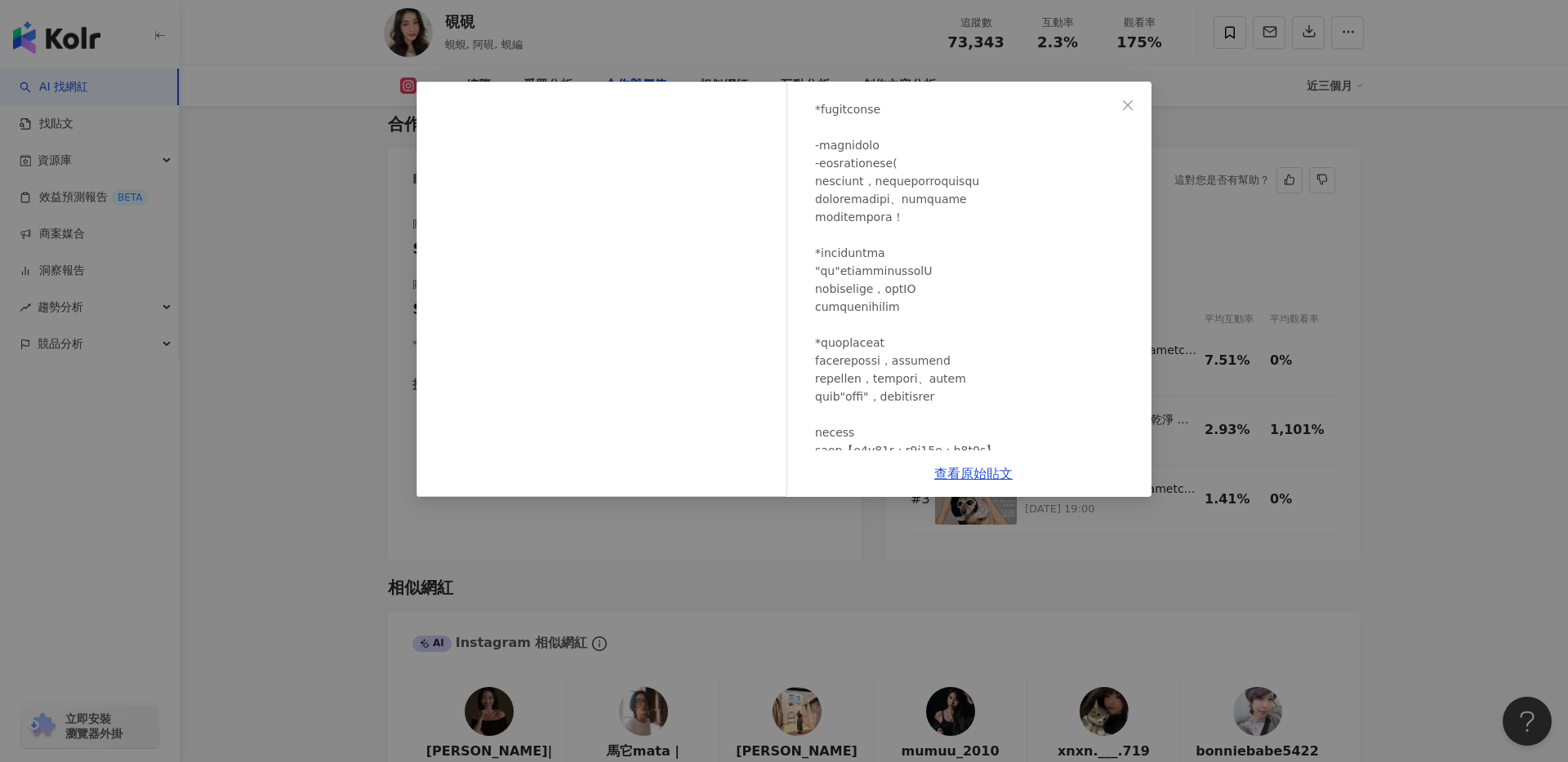
scroll to position [683, 0]
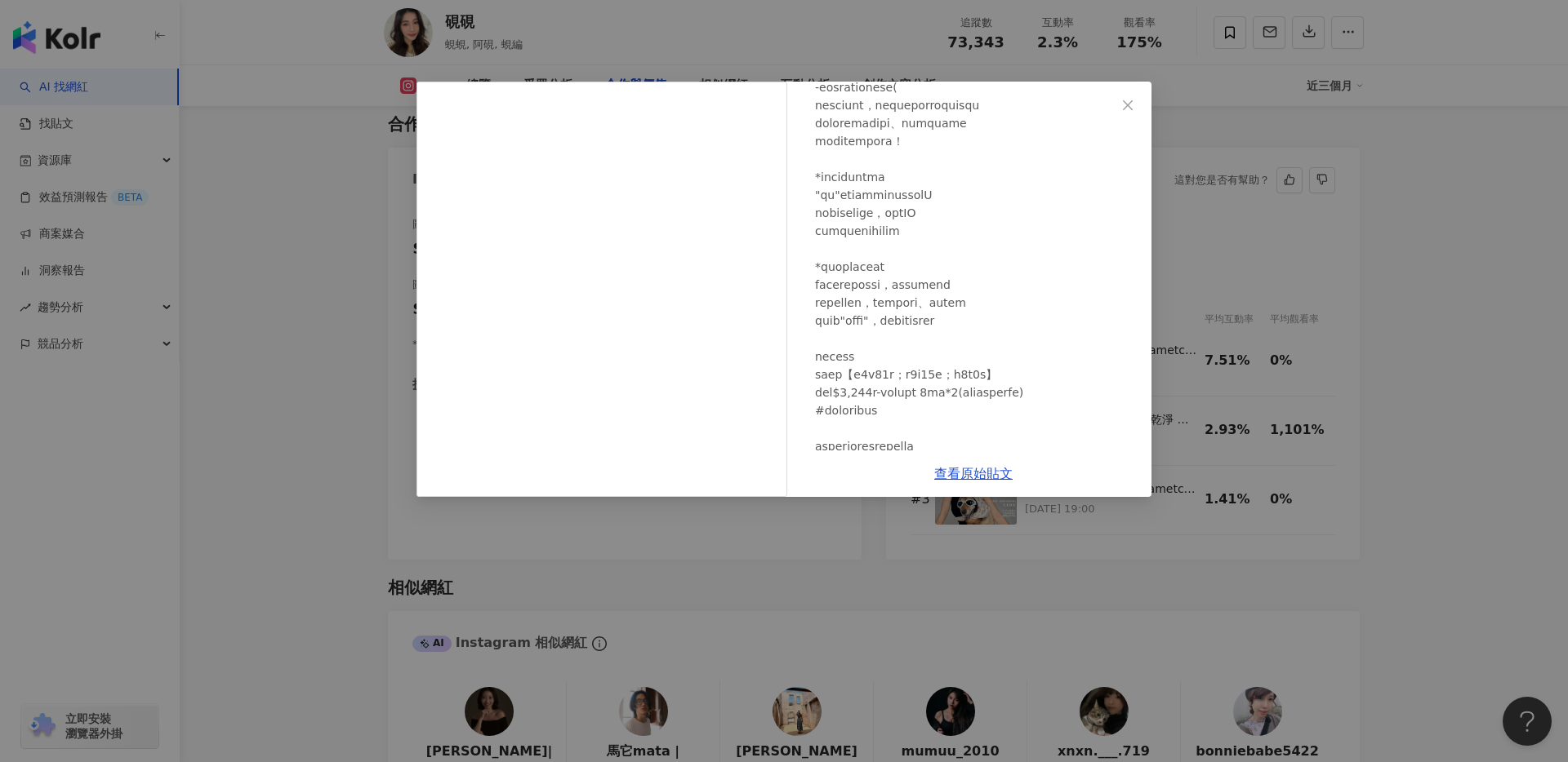
click at [1249, 296] on div "麻姑師太 [DATE] 5,428 77 查看原始貼文" at bounding box center [784, 381] width 1568 height 762
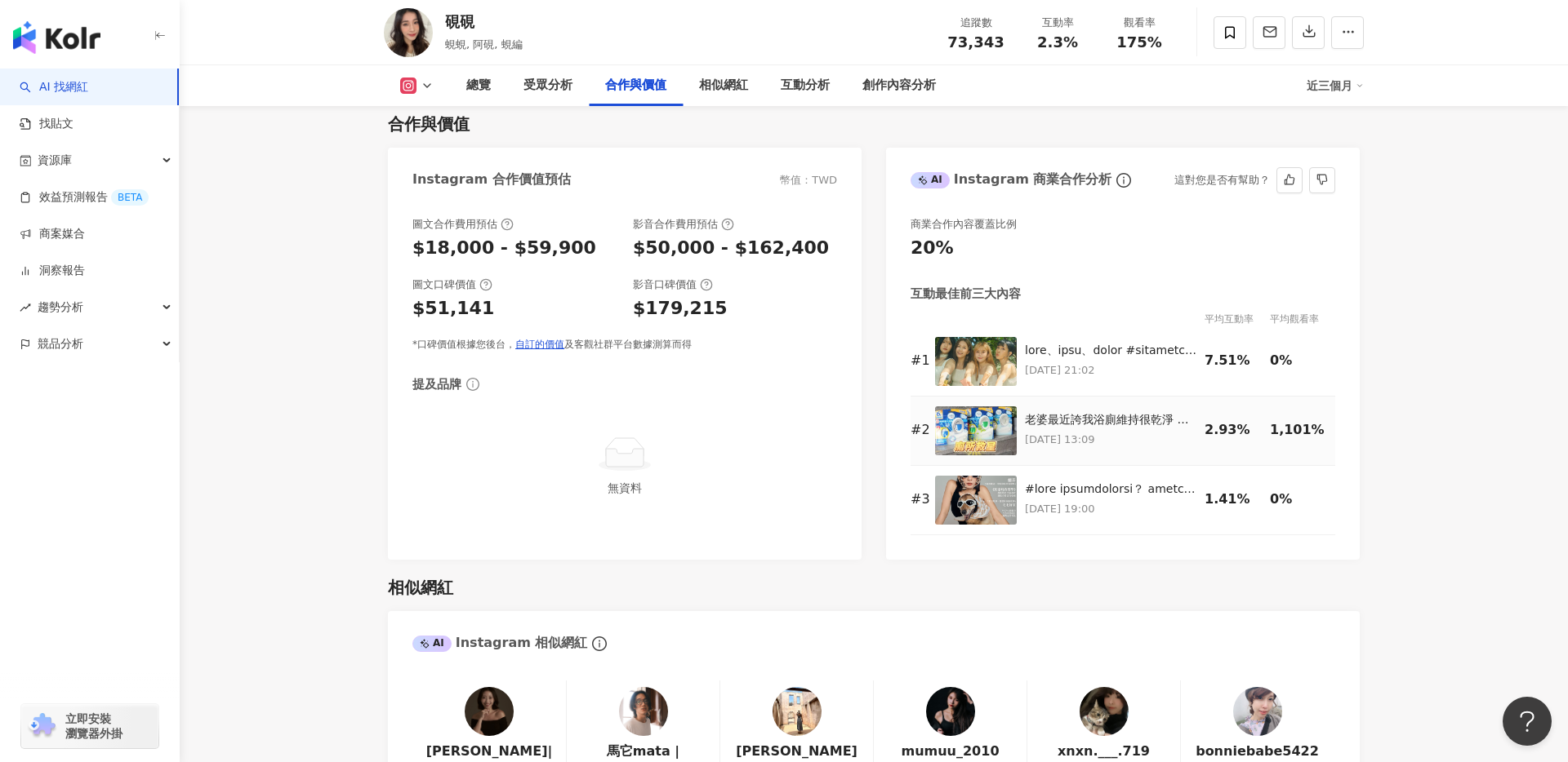
click at [1113, 426] on div "老婆最近誇我浴廁維持很乾淨 台灣是個多雨的島，房間還好固定打掃搭配上空間清淨機，還有除濕機就足夠。但你有沒有想過浴廁呢？沒事打掃完隔沒多久就會有一股霉味，加上…" at bounding box center [1110, 420] width 172 height 16
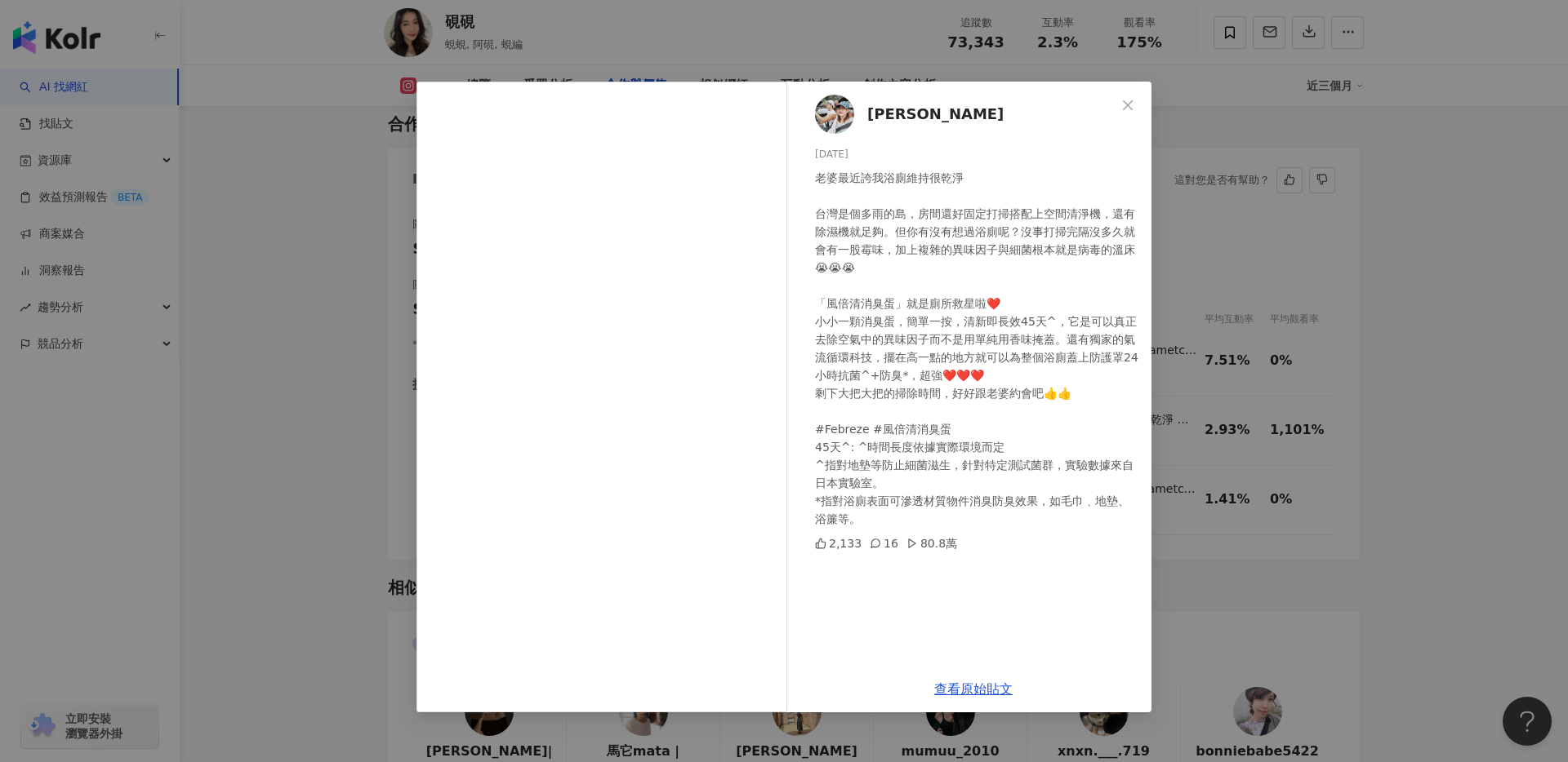
click at [1255, 435] on div "[PERSON_NAME] [DATE] 2,133 16 80.8萬 查看原始貼文" at bounding box center [784, 381] width 1568 height 762
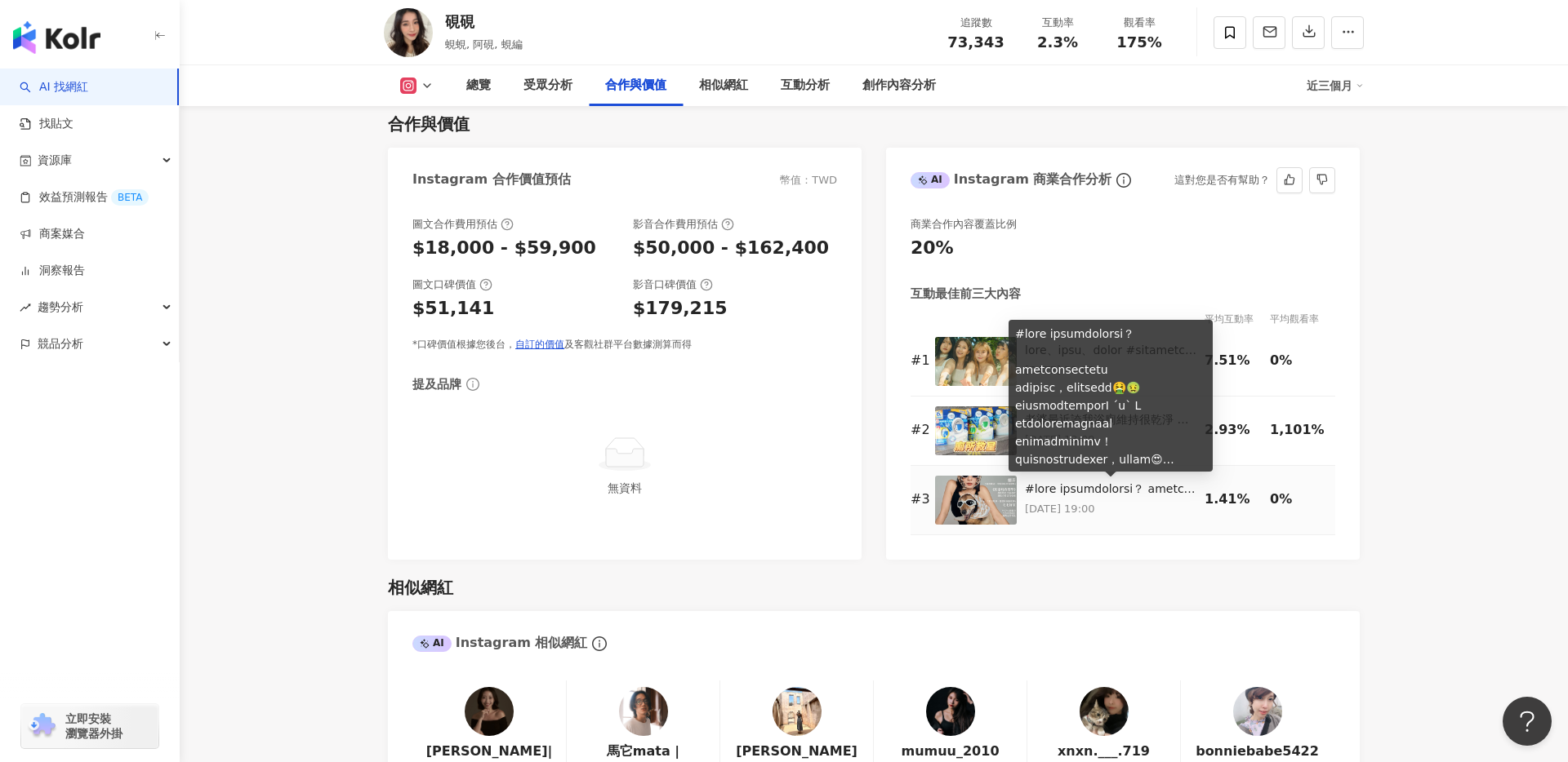
click at [1100, 493] on div at bounding box center [1110, 490] width 172 height 16
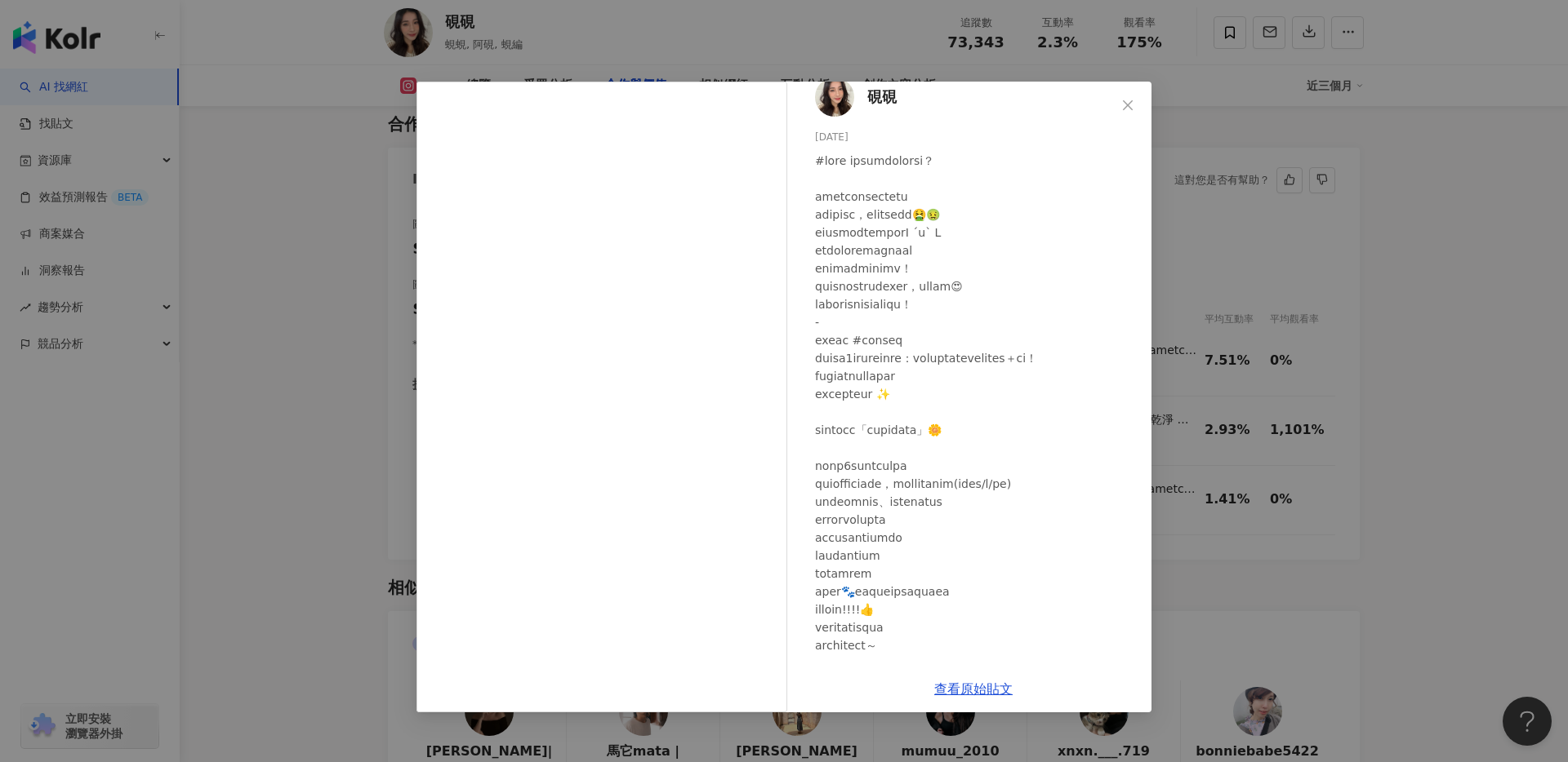
scroll to position [0, 0]
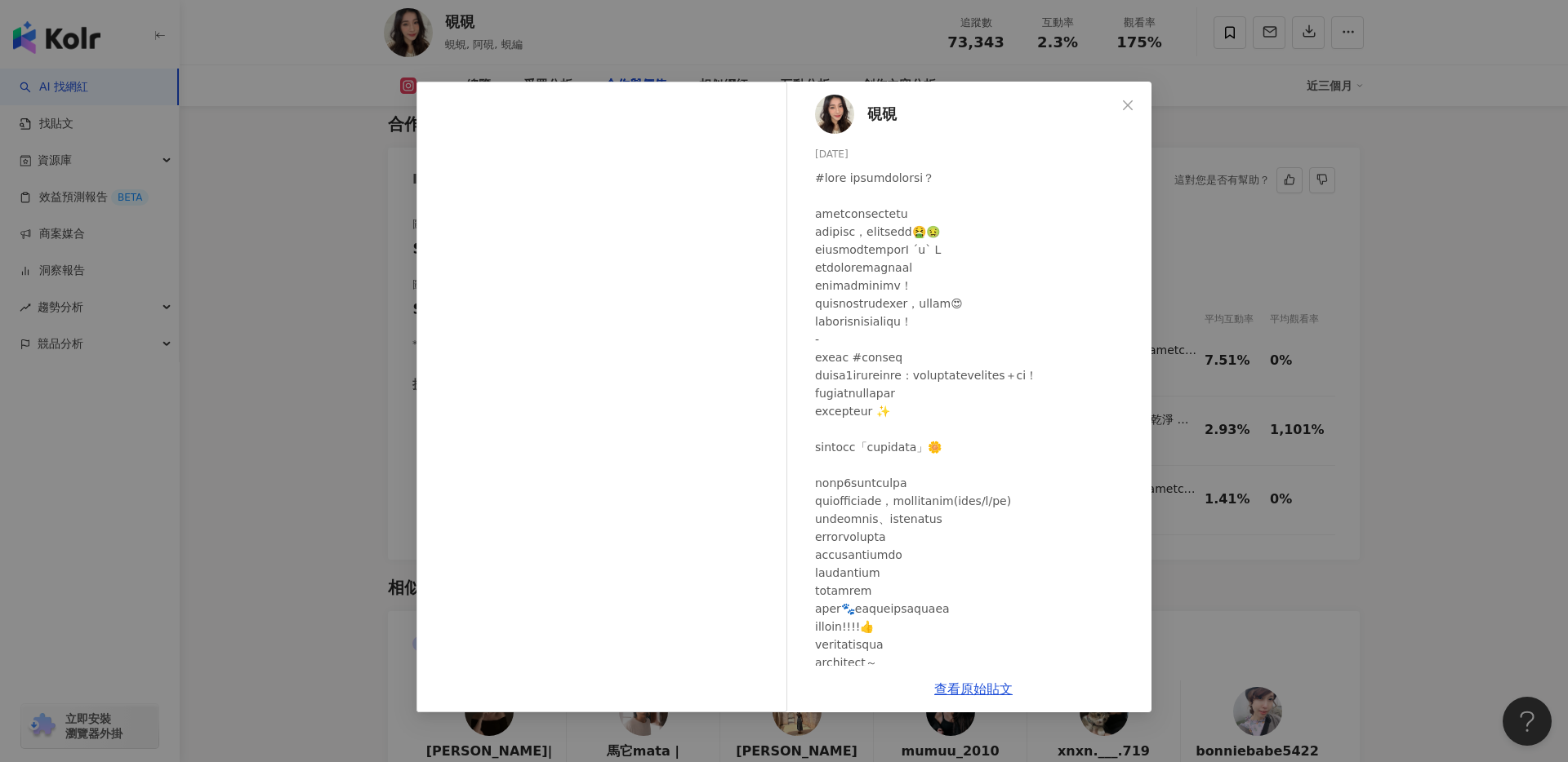
click at [1275, 406] on div "硯硯 [DATE] 1,004 33 查看原始貼文" at bounding box center [784, 381] width 1568 height 762
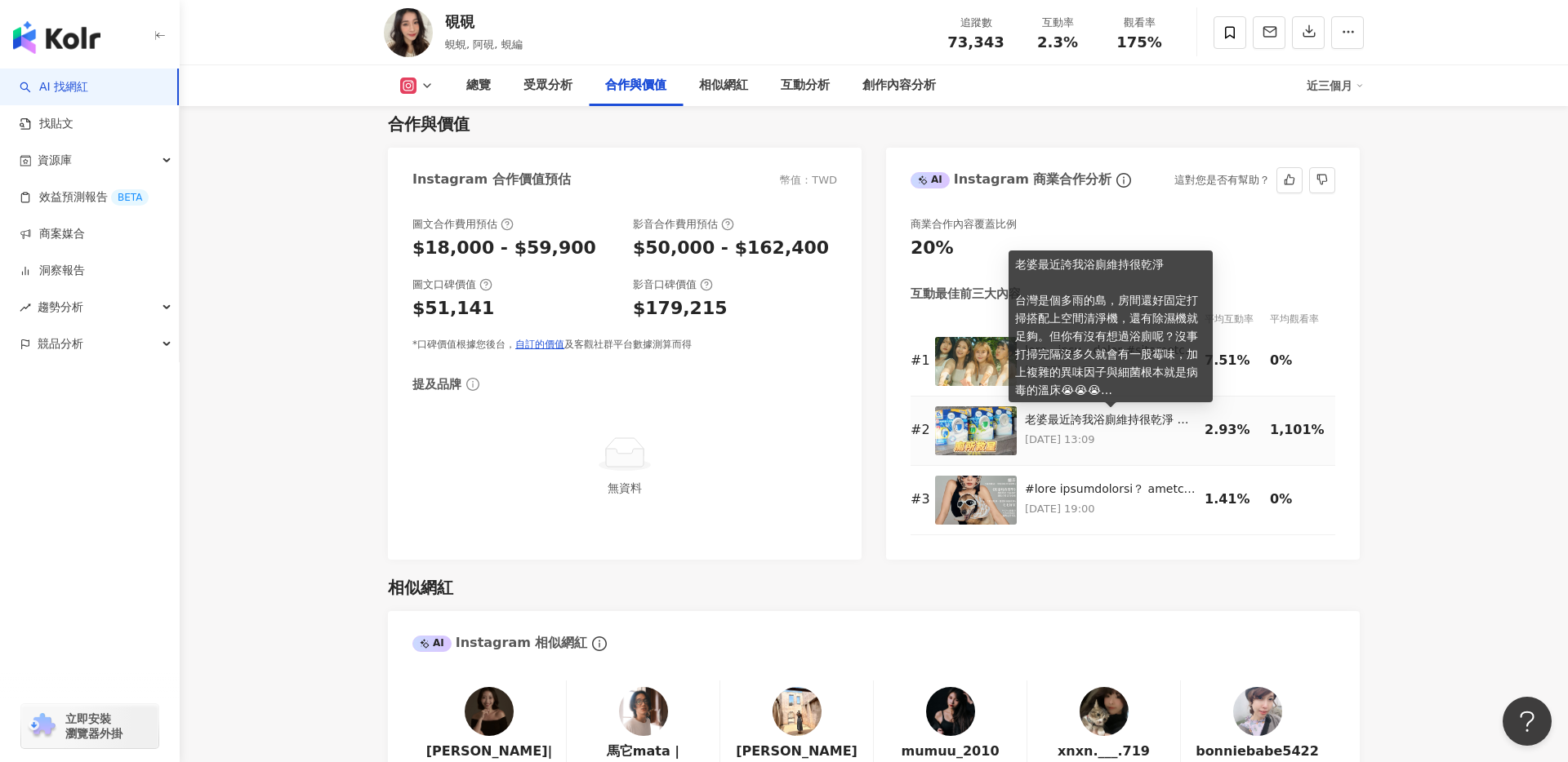
click at [1085, 414] on div "老婆最近誇我浴廁維持很乾淨 台灣是個多雨的島，房間還好固定打掃搭配上空間清淨機，還有除濕機就足夠。但你有沒有想過浴廁呢？沒事打掃完隔沒多久就會有一股霉味，加上…" at bounding box center [1110, 420] width 172 height 16
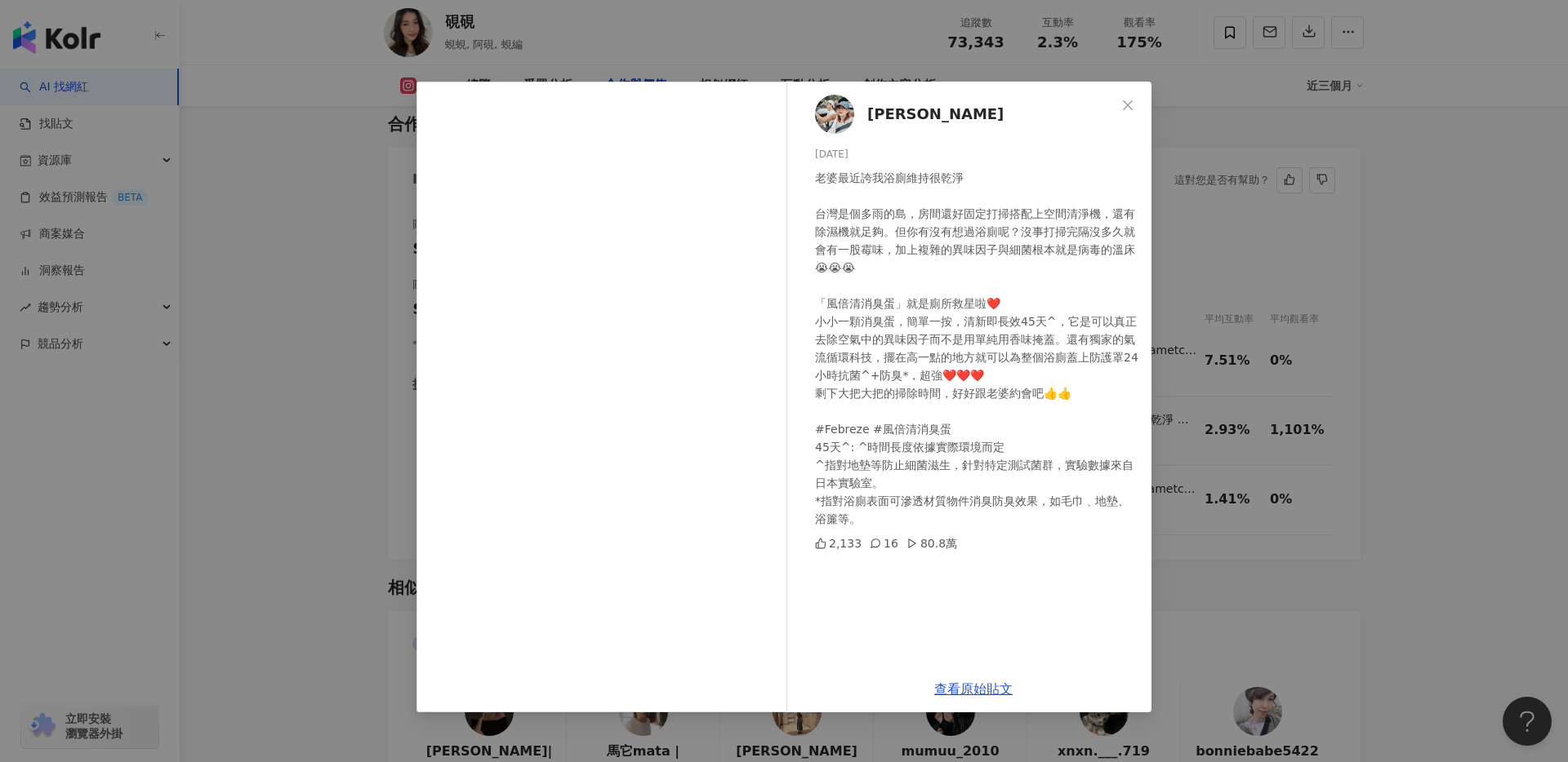
click at [1291, 358] on div "[PERSON_NAME] [DATE] 2,133 16 80.8萬 查看原始貼文" at bounding box center [784, 381] width 1568 height 762
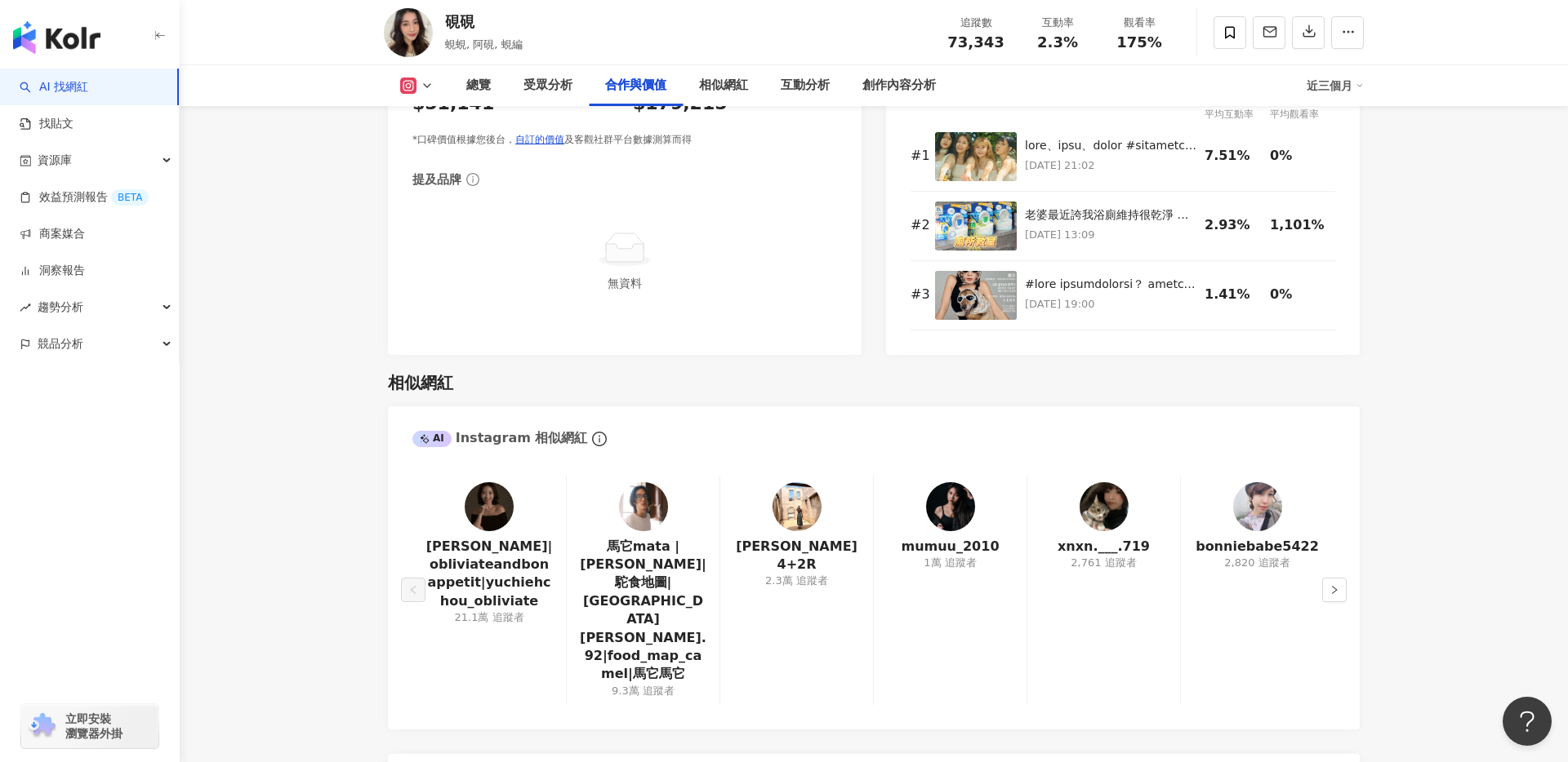
scroll to position [2444, 0]
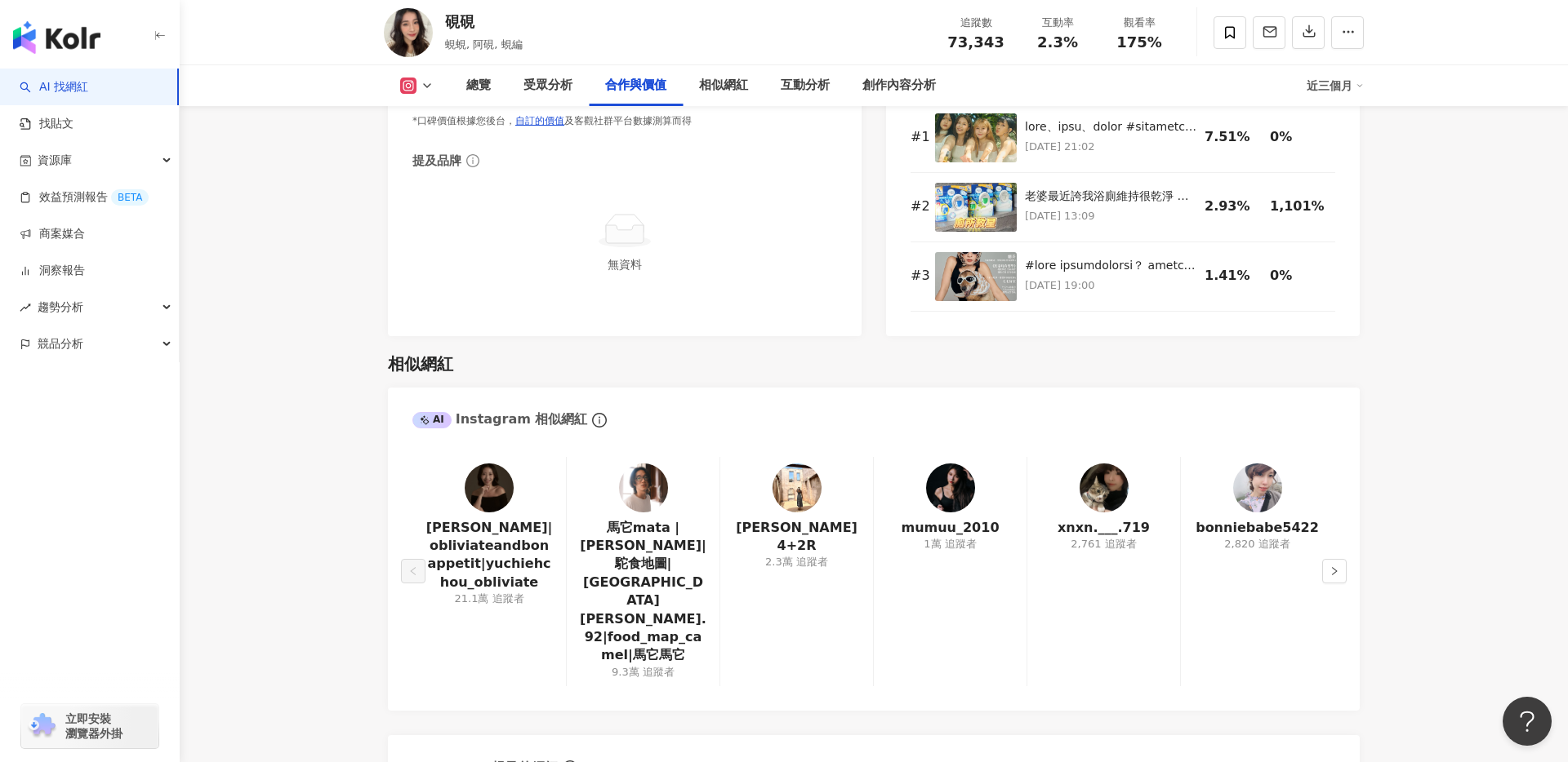
click at [950, 503] on img at bounding box center [950, 488] width 49 height 49
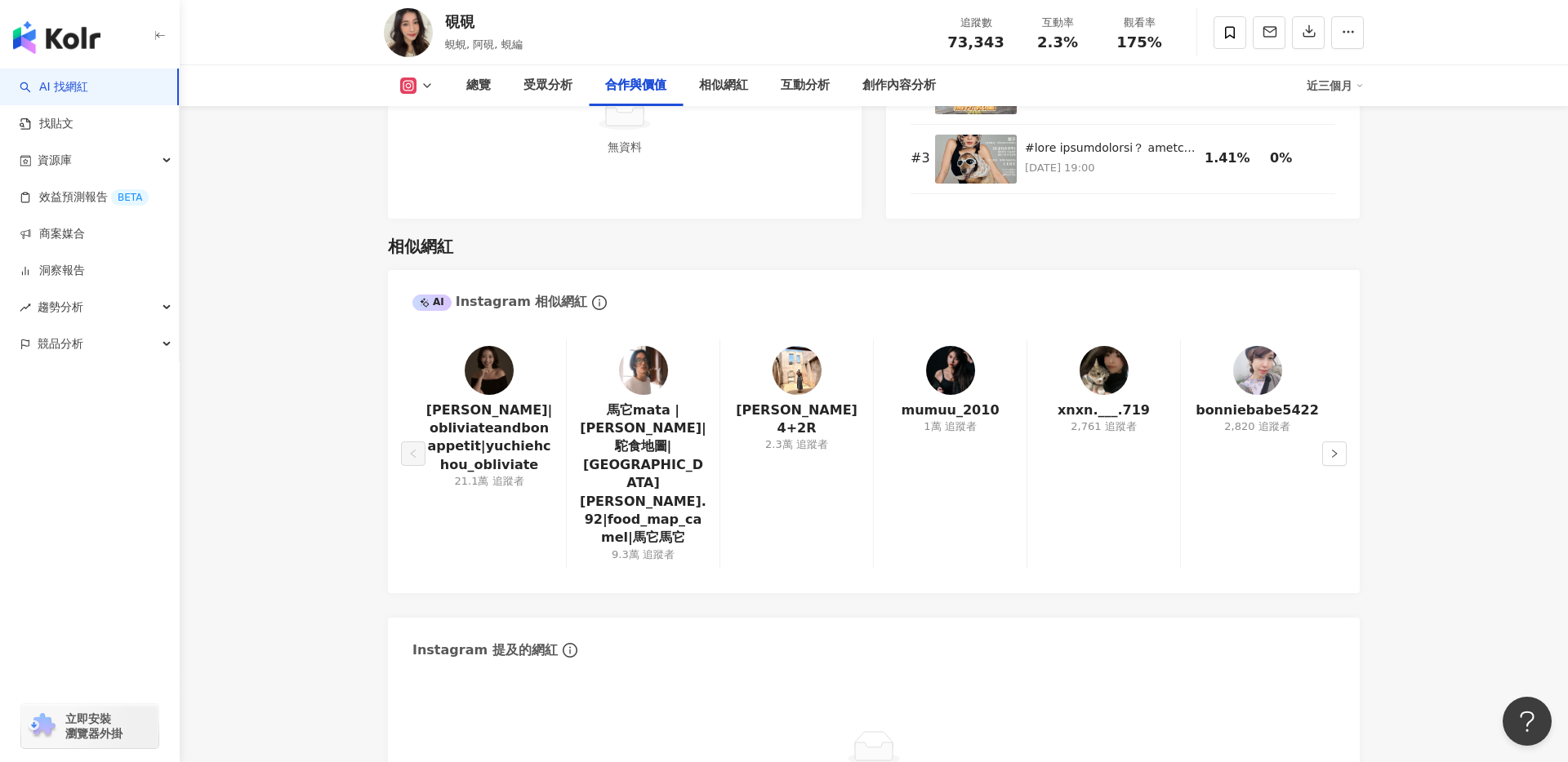
scroll to position [2563, 0]
click at [810, 409] on link "[PERSON_NAME] 4+2R" at bounding box center [796, 419] width 126 height 36
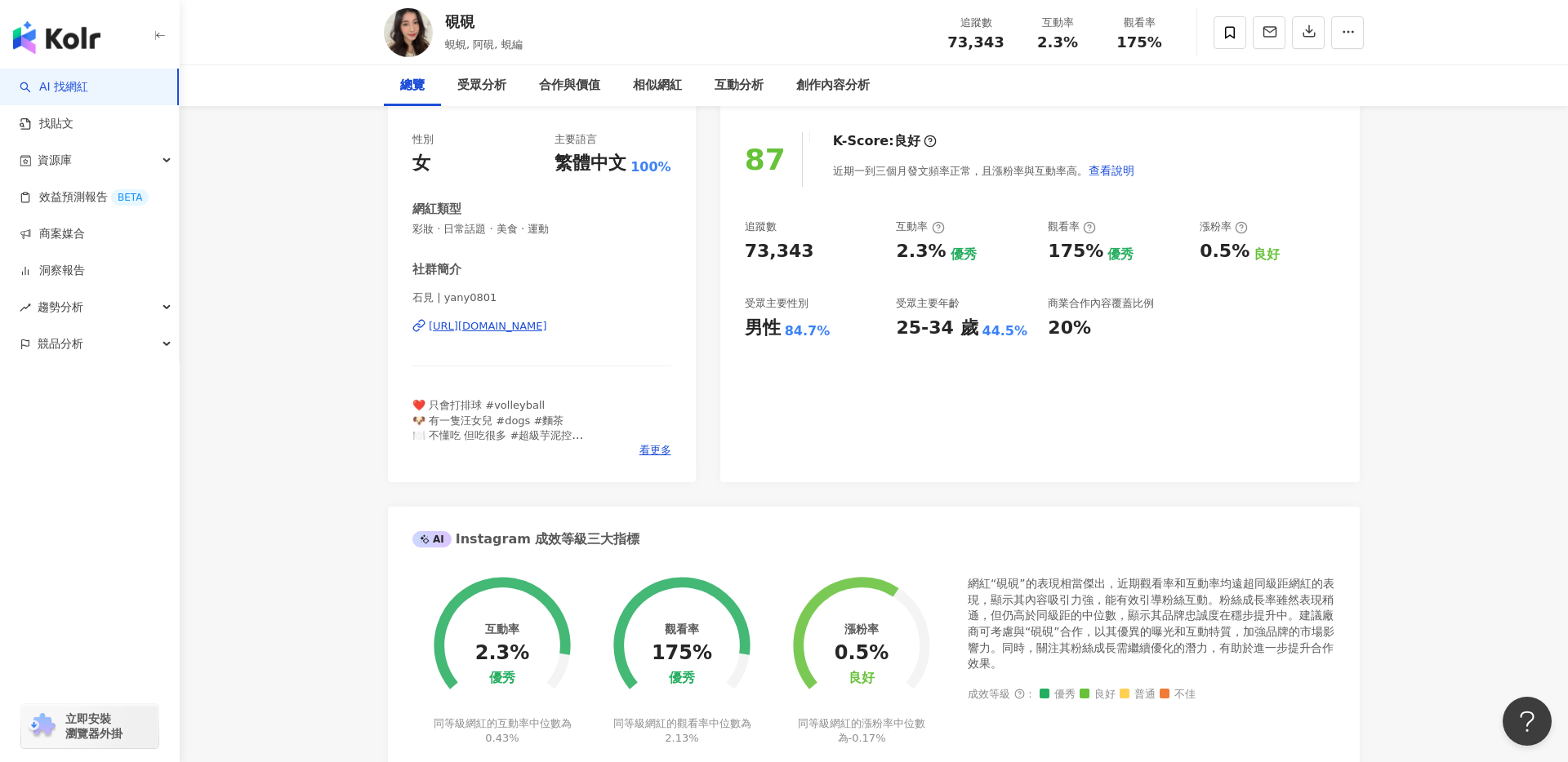
scroll to position [0, 0]
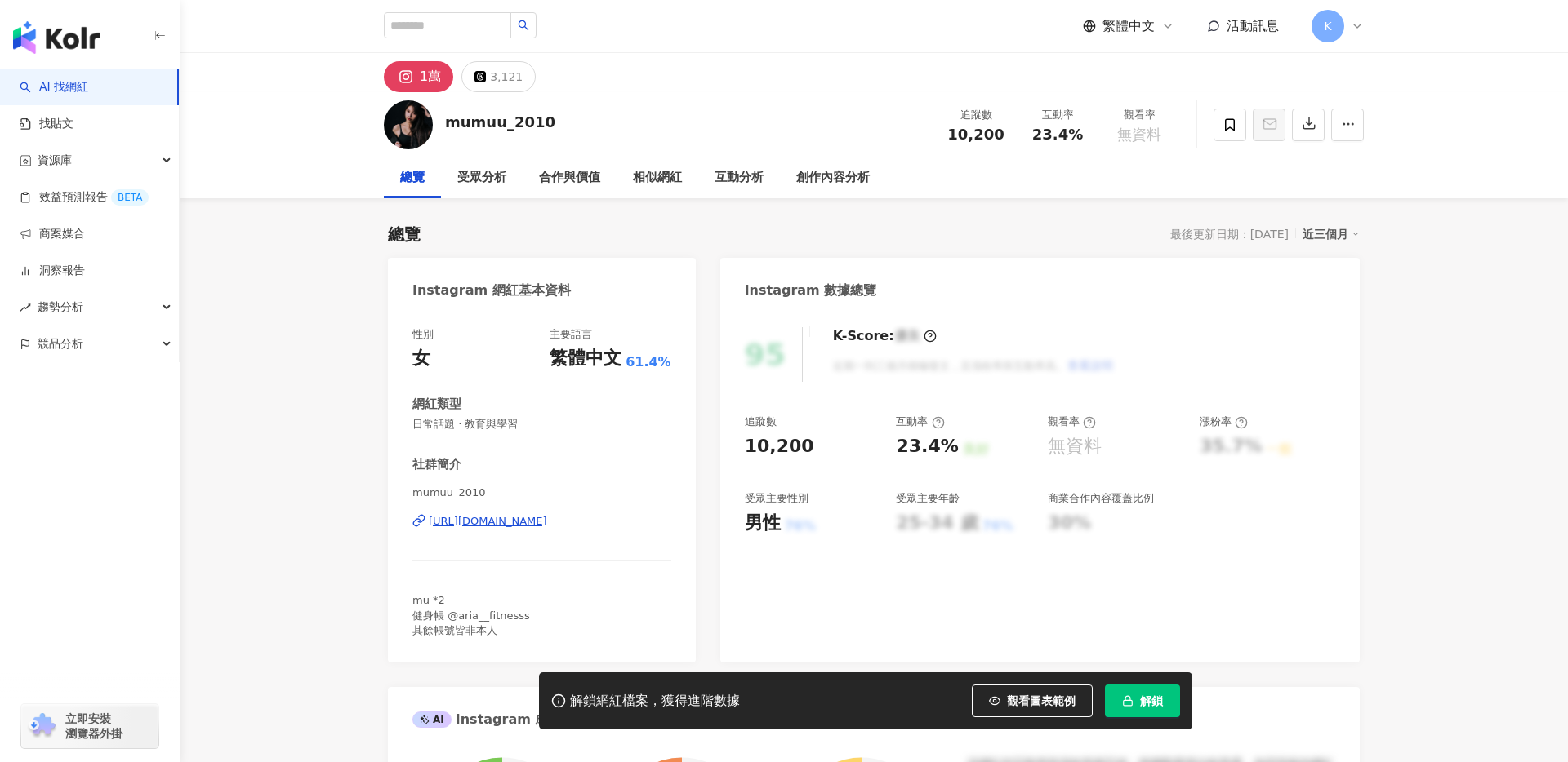
click at [547, 522] on div "https://www.instagram.com/mumuu_2010/" at bounding box center [487, 522] width 118 height 15
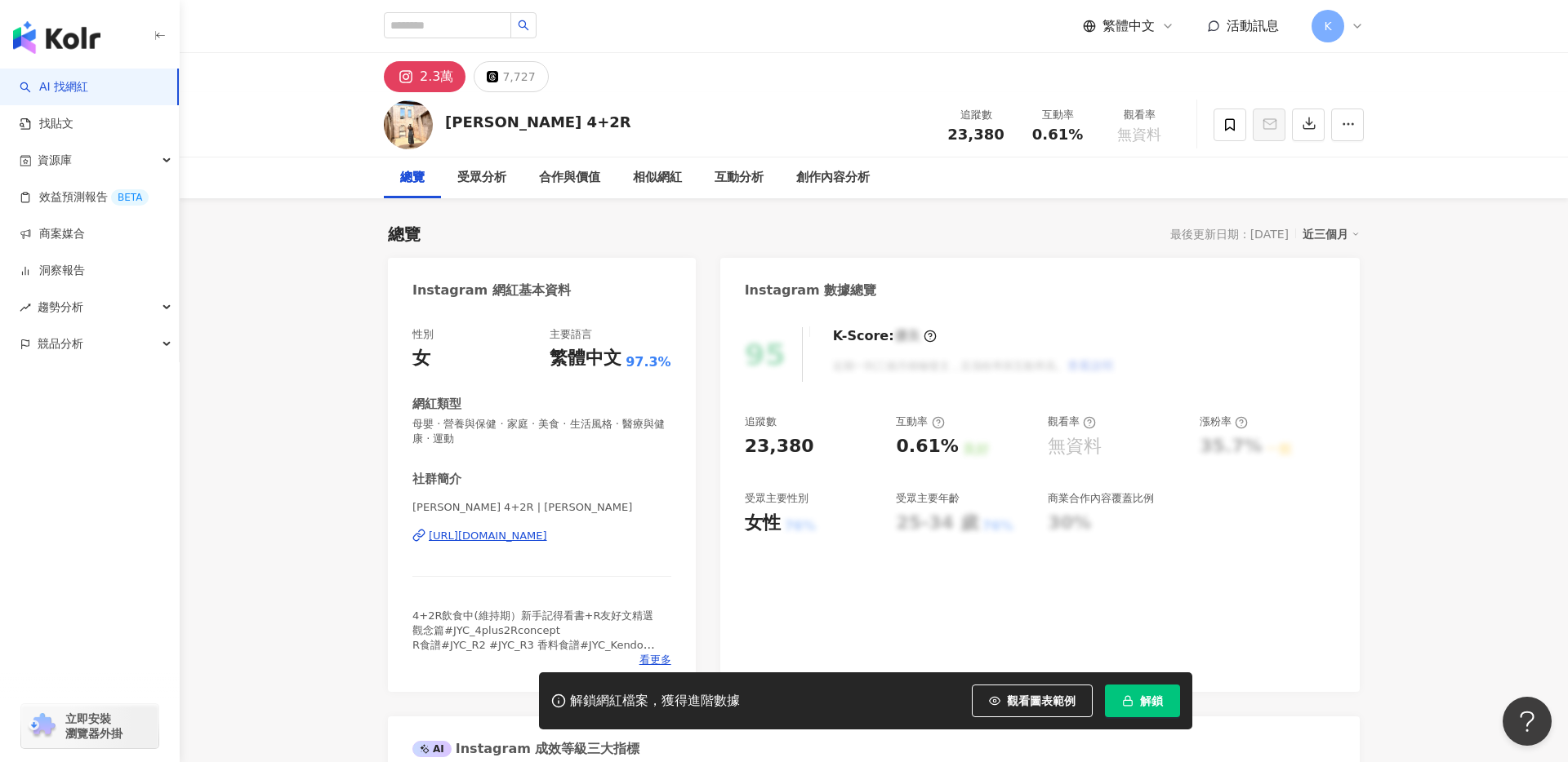
click at [547, 537] on div "https://www.instagram.com/jennifer_yoshika/" at bounding box center [487, 536] width 118 height 15
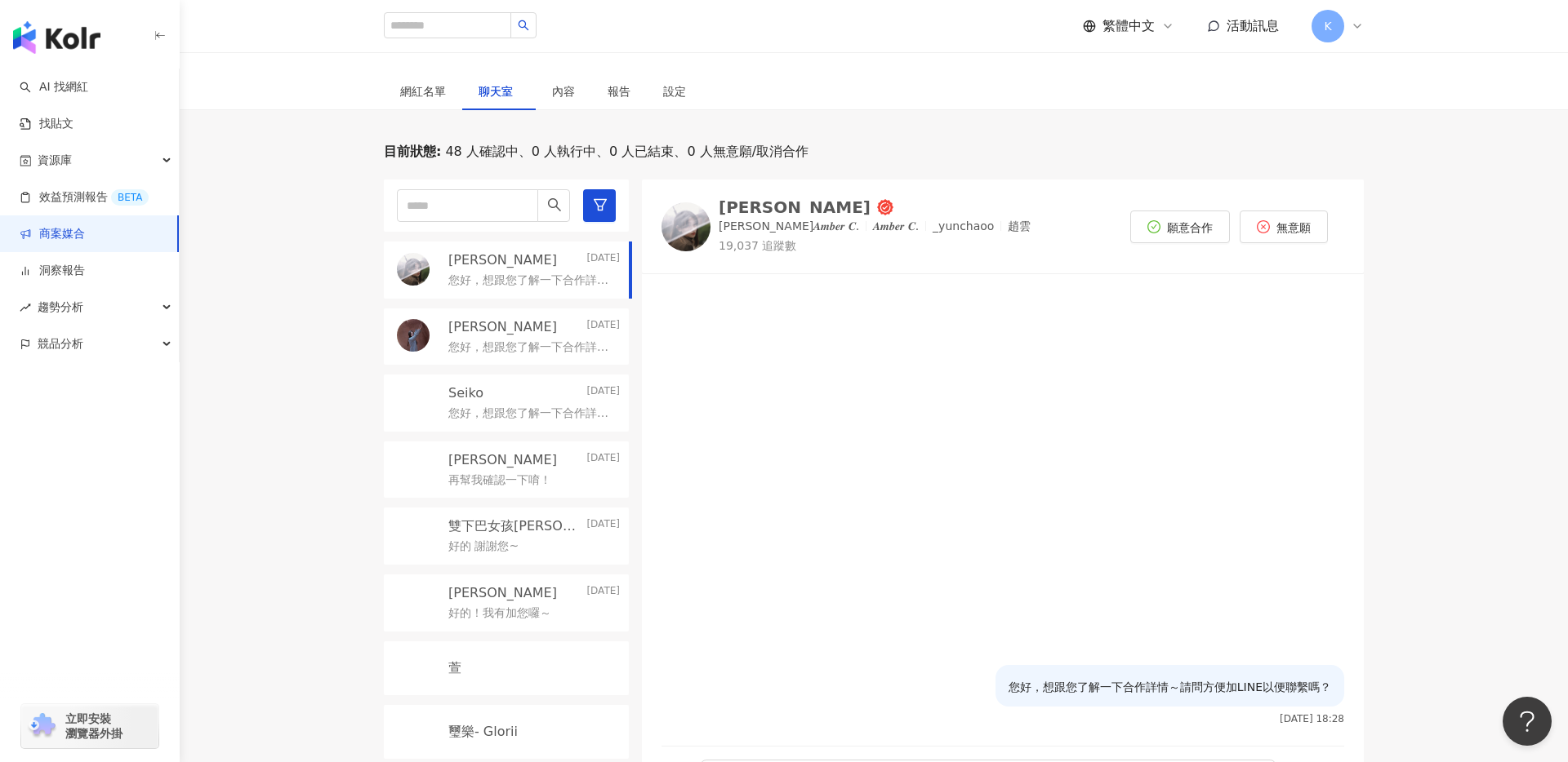
scroll to position [497, 0]
